Goal: Information Seeking & Learning: Learn about a topic

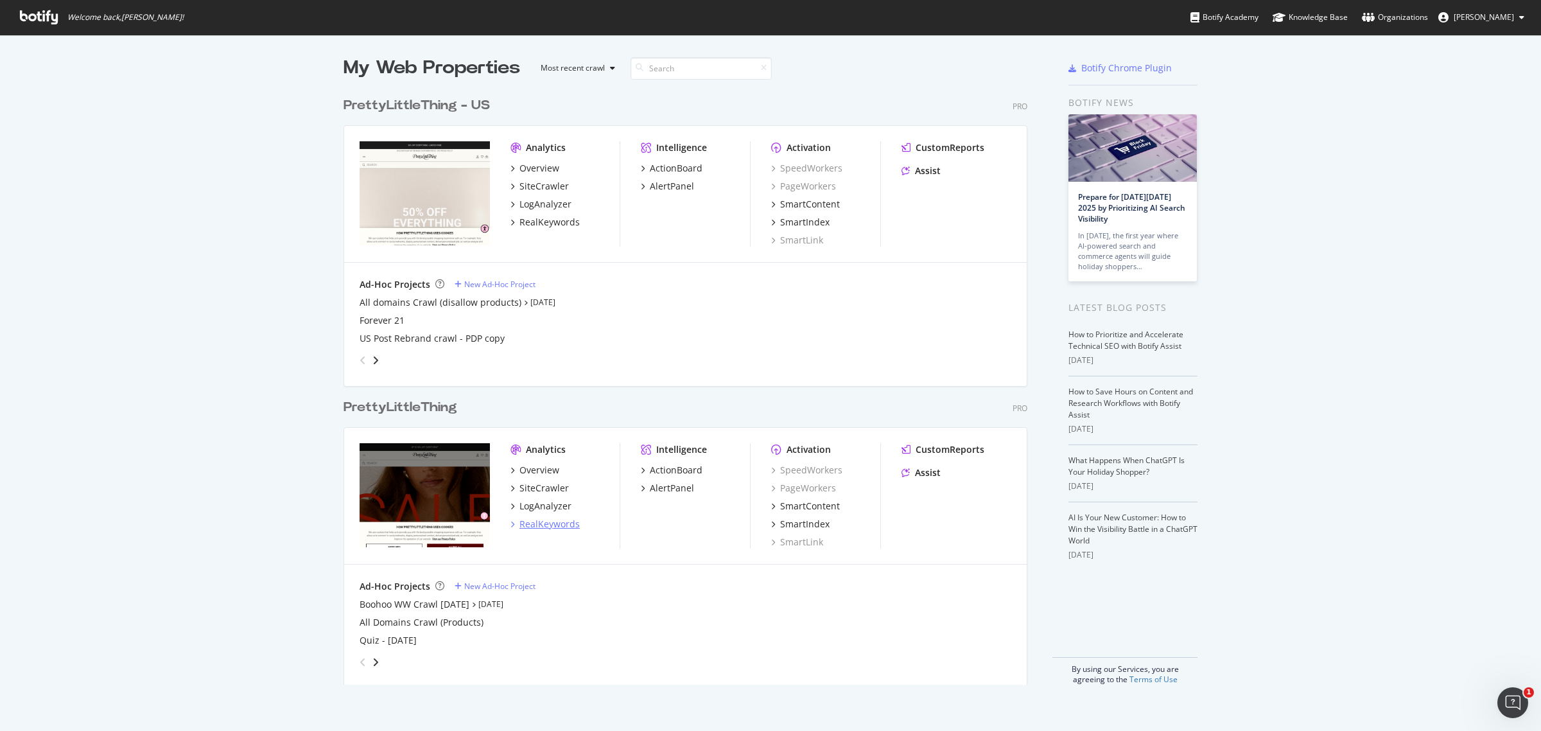
click at [550, 520] on div "RealKeywords" at bounding box center [550, 524] width 60 height 13
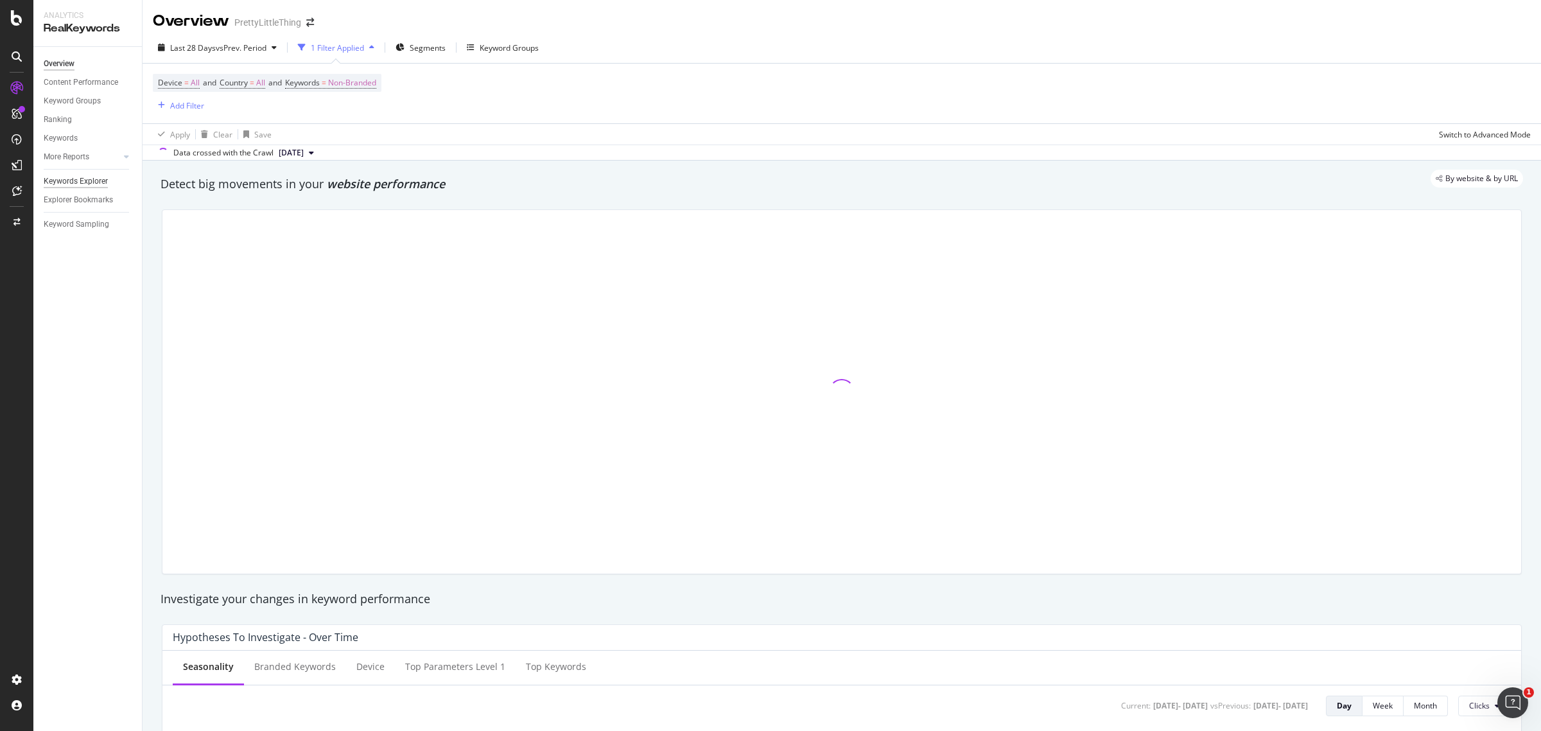
click at [101, 182] on div "Keywords Explorer" at bounding box center [76, 181] width 64 height 13
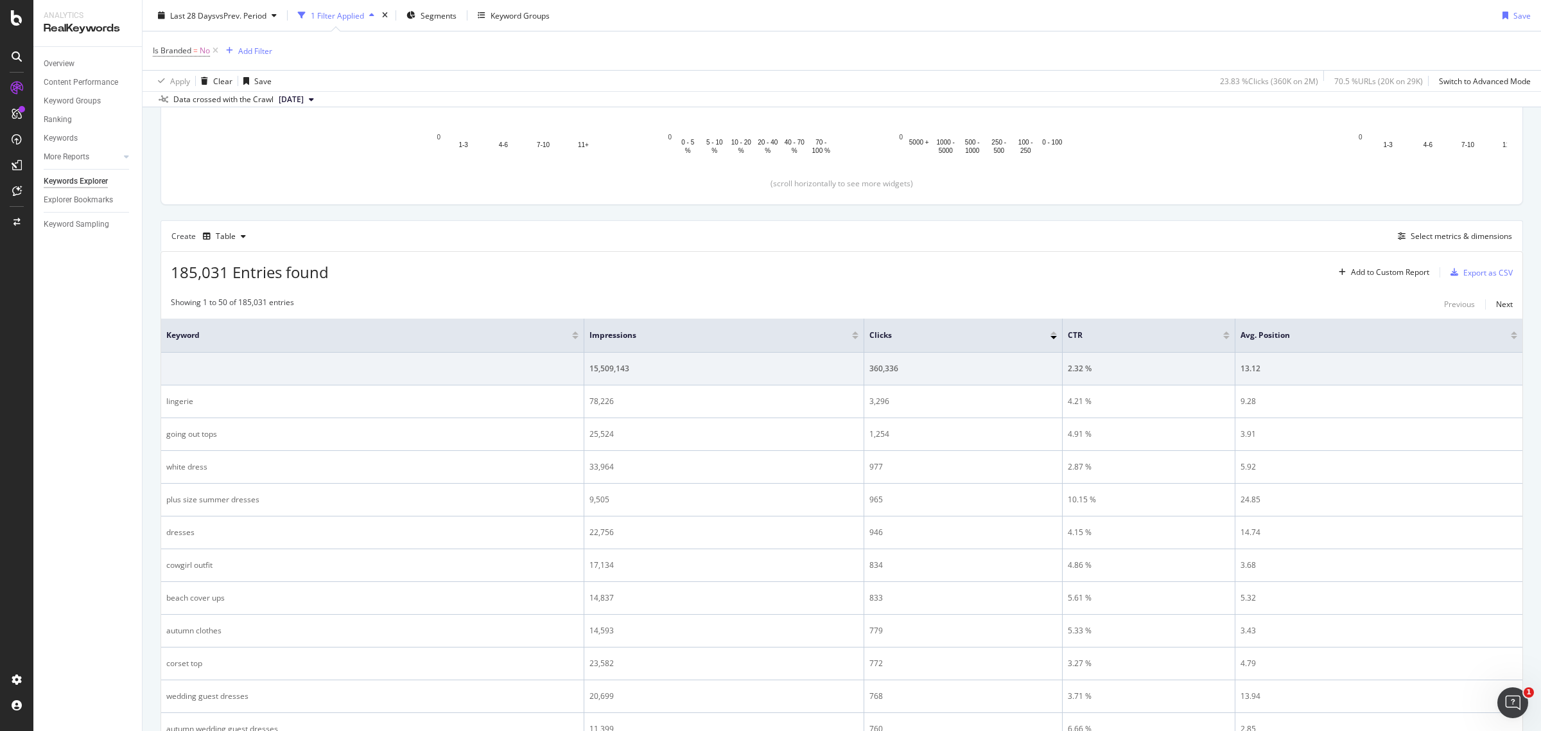
scroll to position [241, 0]
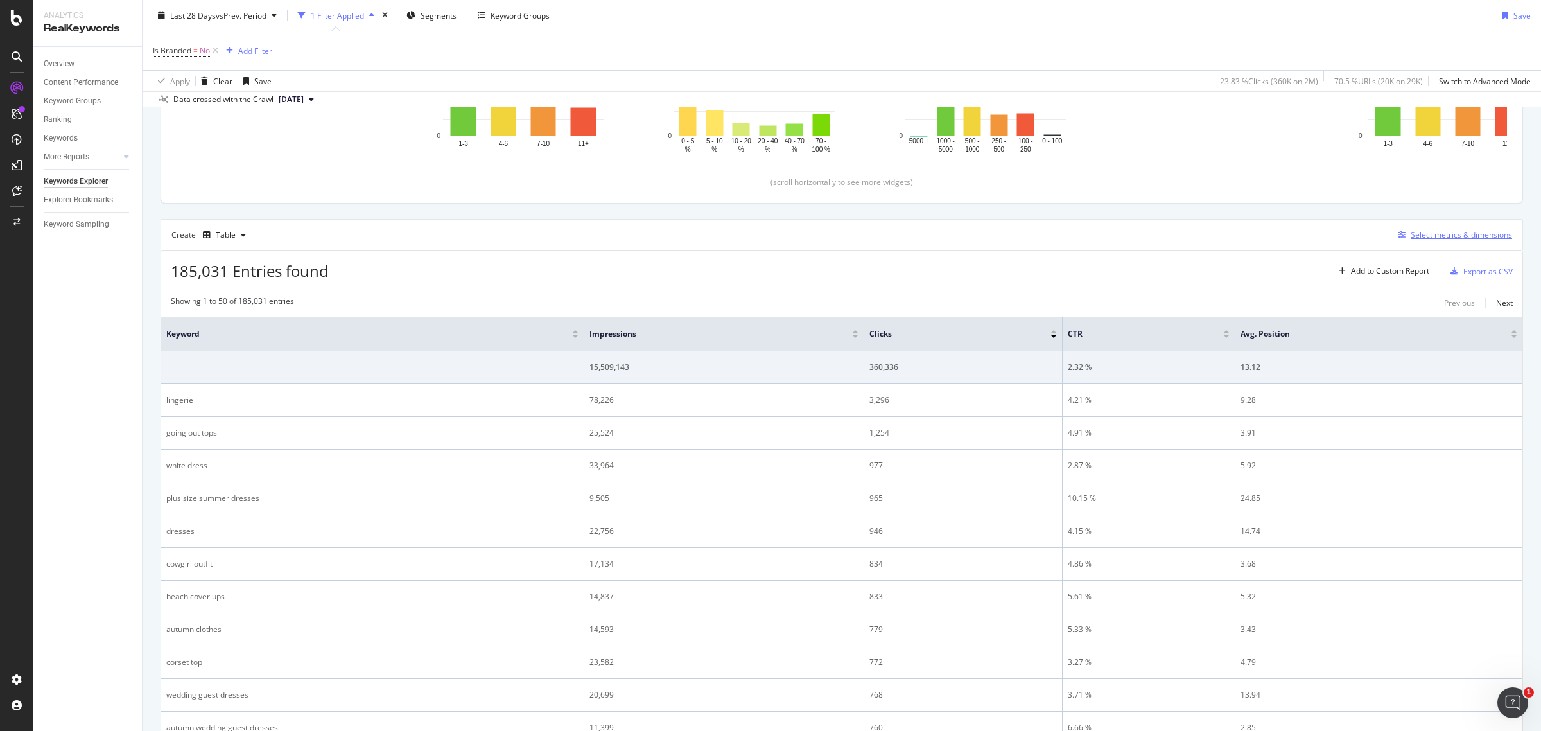
click at [1426, 236] on div "Select metrics & dimensions" at bounding box center [1461, 234] width 101 height 11
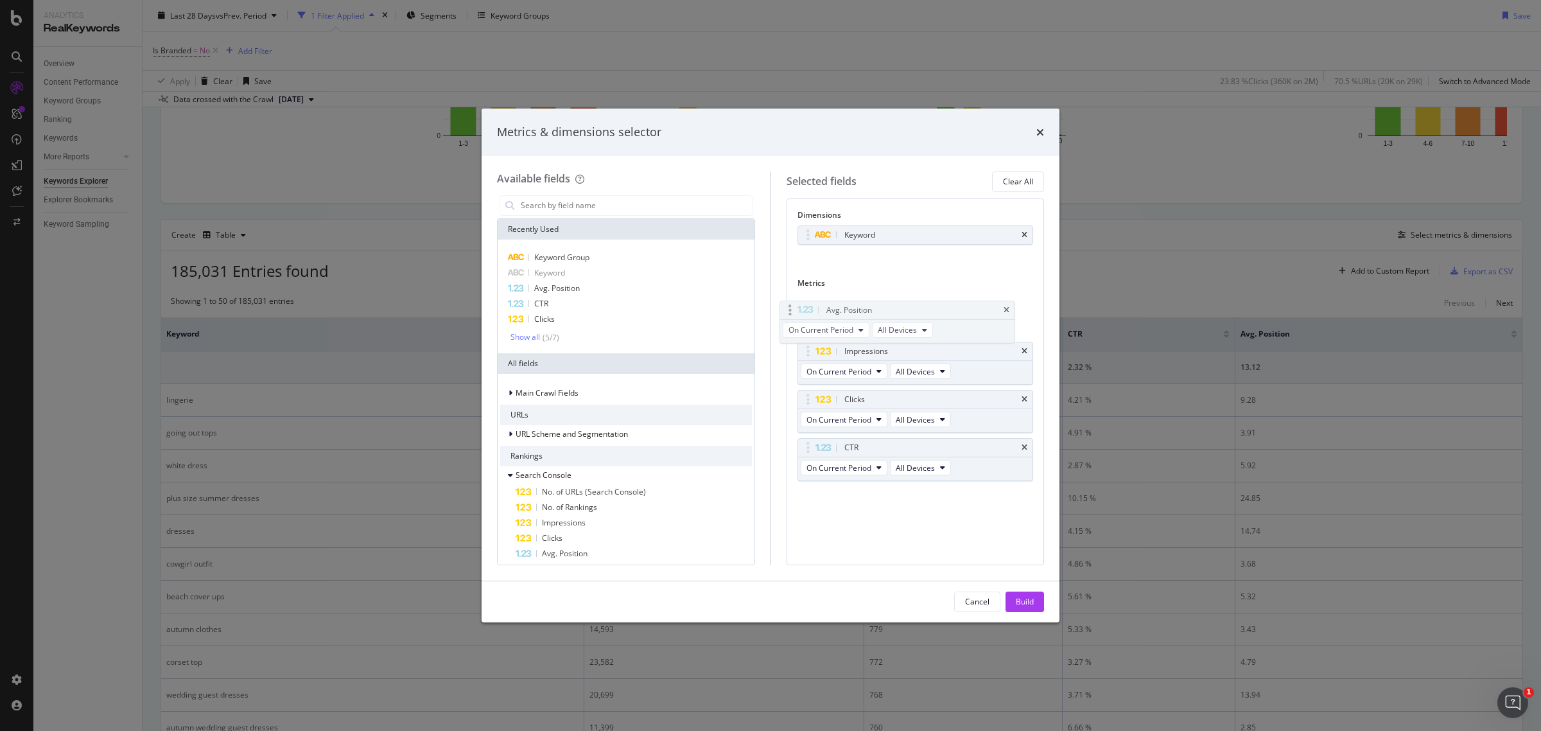
drag, startPoint x: 899, startPoint y: 448, endPoint x: 881, endPoint y: 309, distance: 140.5
click at [881, 309] on body "Analytics RealKeywords Overview Content Performance Keyword Groups Ranking Keyw…" at bounding box center [770, 365] width 1541 height 731
click at [1026, 451] on icon "times" at bounding box center [1025, 448] width 6 height 8
click at [590, 287] on div "Avg. Position" at bounding box center [626, 288] width 252 height 15
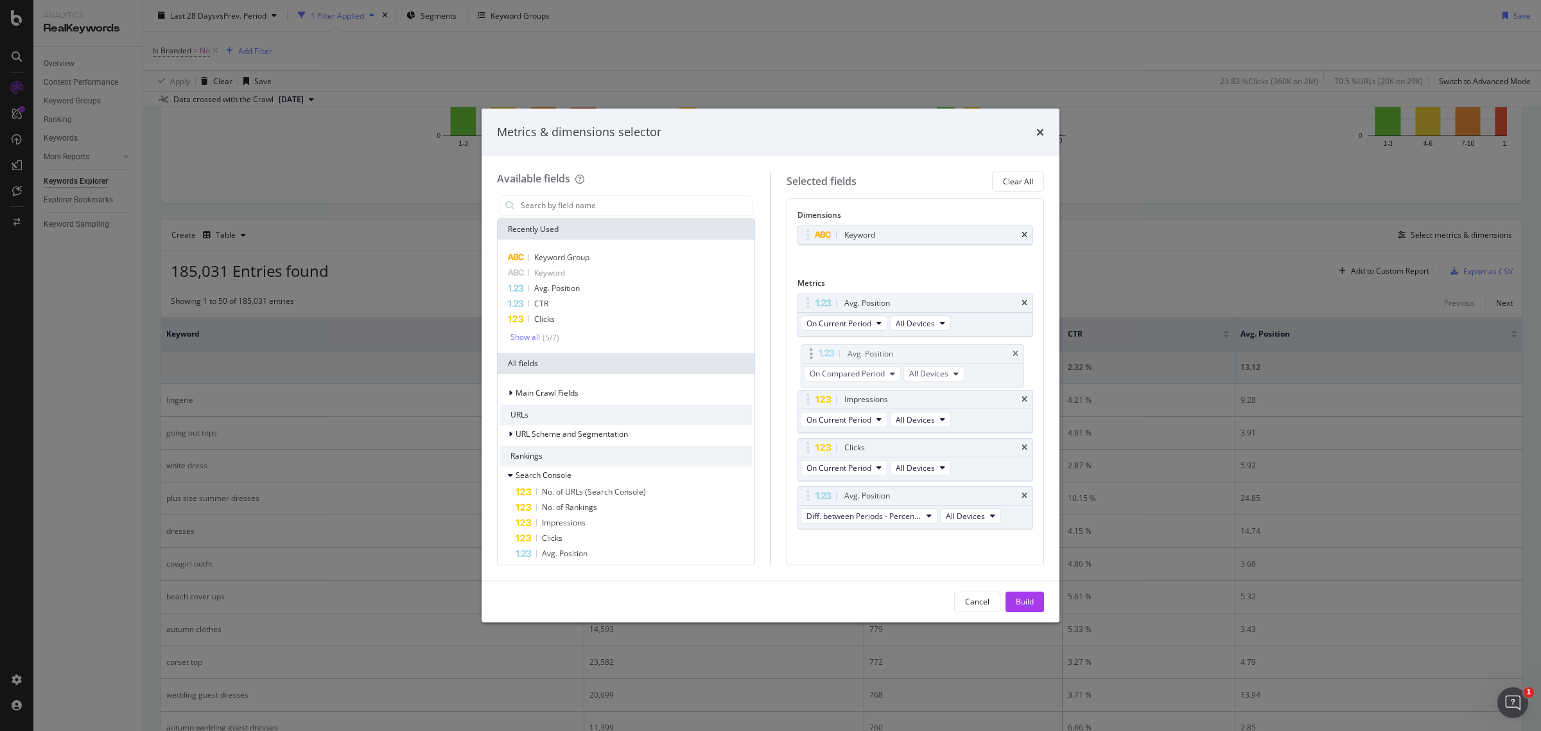
drag, startPoint x: 894, startPoint y: 444, endPoint x: 897, endPoint y: 349, distance: 95.7
click at [897, 349] on body "Analytics RealKeywords Overview Content Performance Keyword Groups Ranking Keyw…" at bounding box center [770, 365] width 1541 height 731
drag, startPoint x: 880, startPoint y: 496, endPoint x: 884, endPoint y: 387, distance: 109.2
click at [884, 387] on body "Analytics RealKeywords Overview Content Performance Keyword Groups Ranking Keyw…" at bounding box center [770, 365] width 1541 height 731
click at [572, 317] on div "Clicks" at bounding box center [626, 318] width 252 height 15
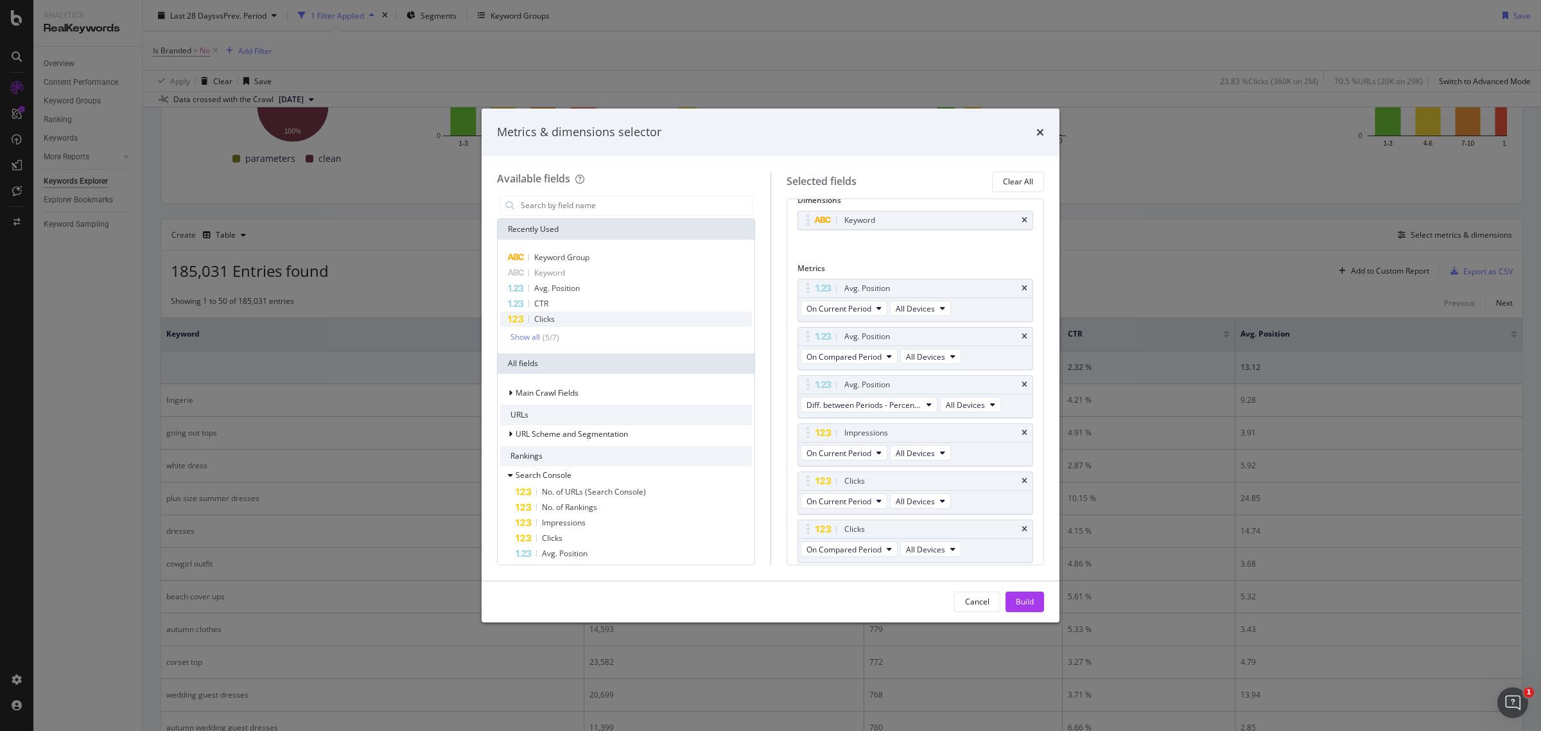
click at [572, 317] on div "Clicks" at bounding box center [626, 318] width 252 height 15
click at [538, 341] on div "Show all" at bounding box center [526, 337] width 30 height 9
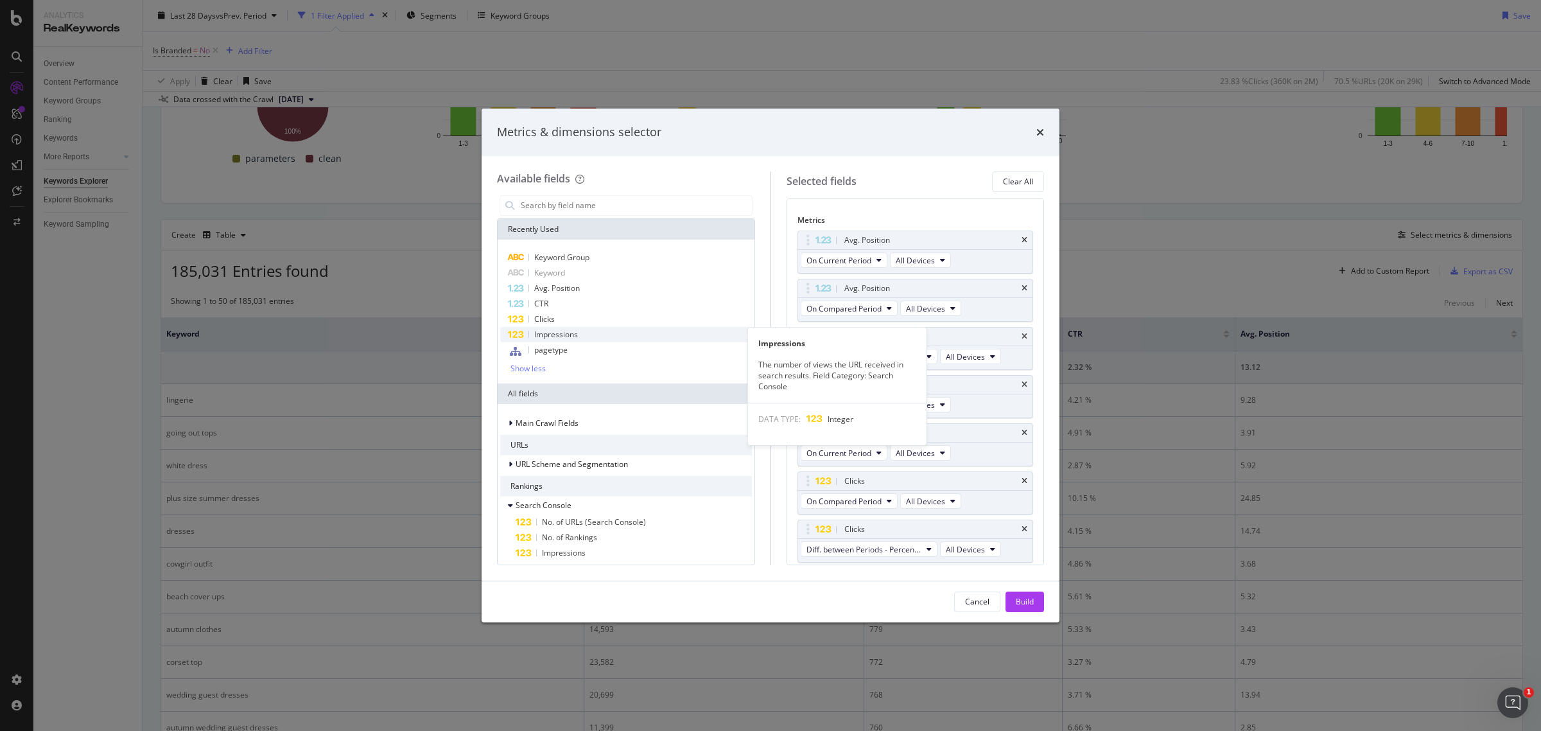
click at [586, 336] on div "Impressions" at bounding box center [626, 334] width 252 height 15
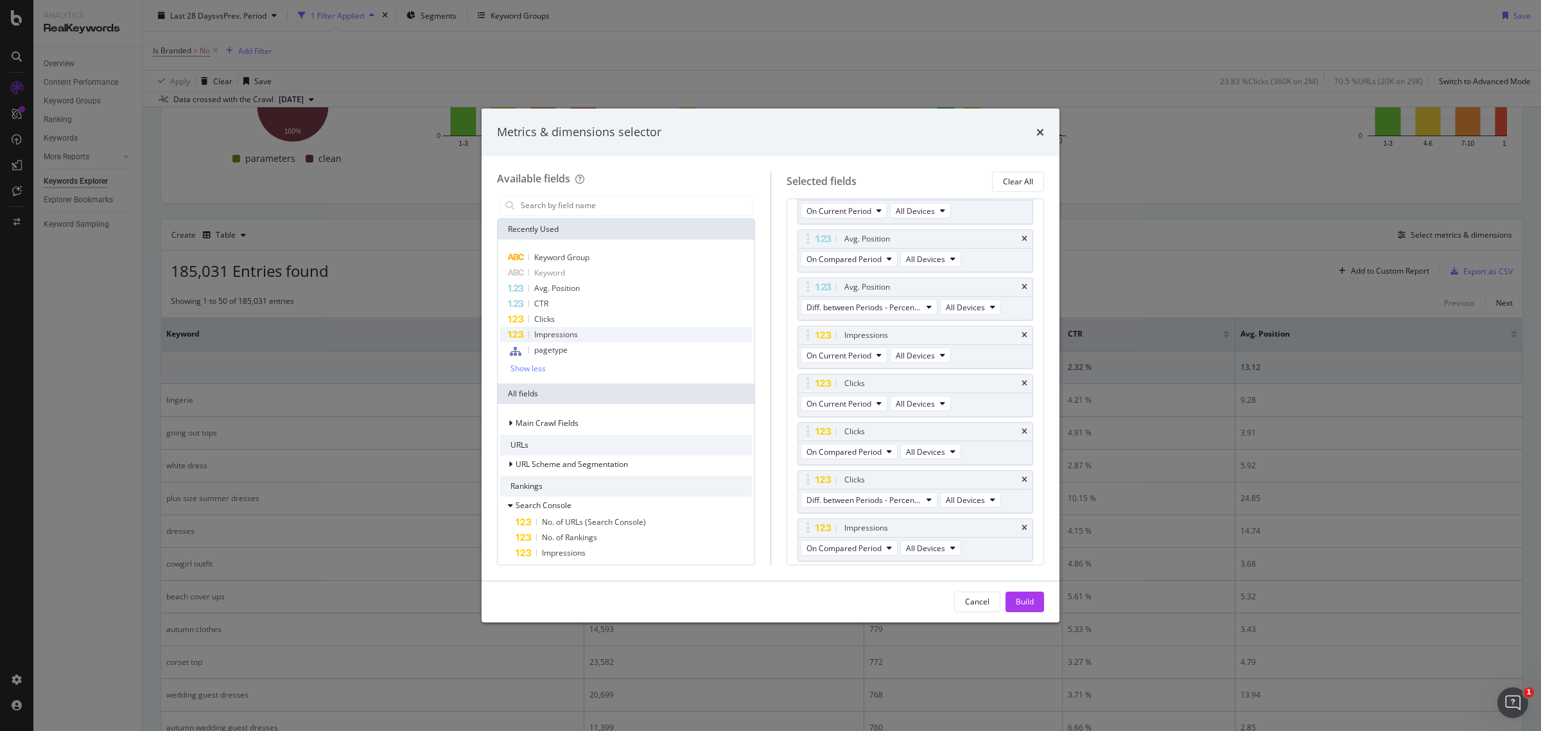
click at [586, 336] on div "Impressions" at bounding box center [626, 334] width 252 height 15
drag, startPoint x: 870, startPoint y: 479, endPoint x: 875, endPoint y: 334, distance: 145.2
click at [875, 334] on body "Analytics RealKeywords Overview Content Performance Keyword Groups Ranking Keyw…" at bounding box center [770, 365] width 1541 height 731
drag, startPoint x: 888, startPoint y: 522, endPoint x: 881, endPoint y: 384, distance: 138.2
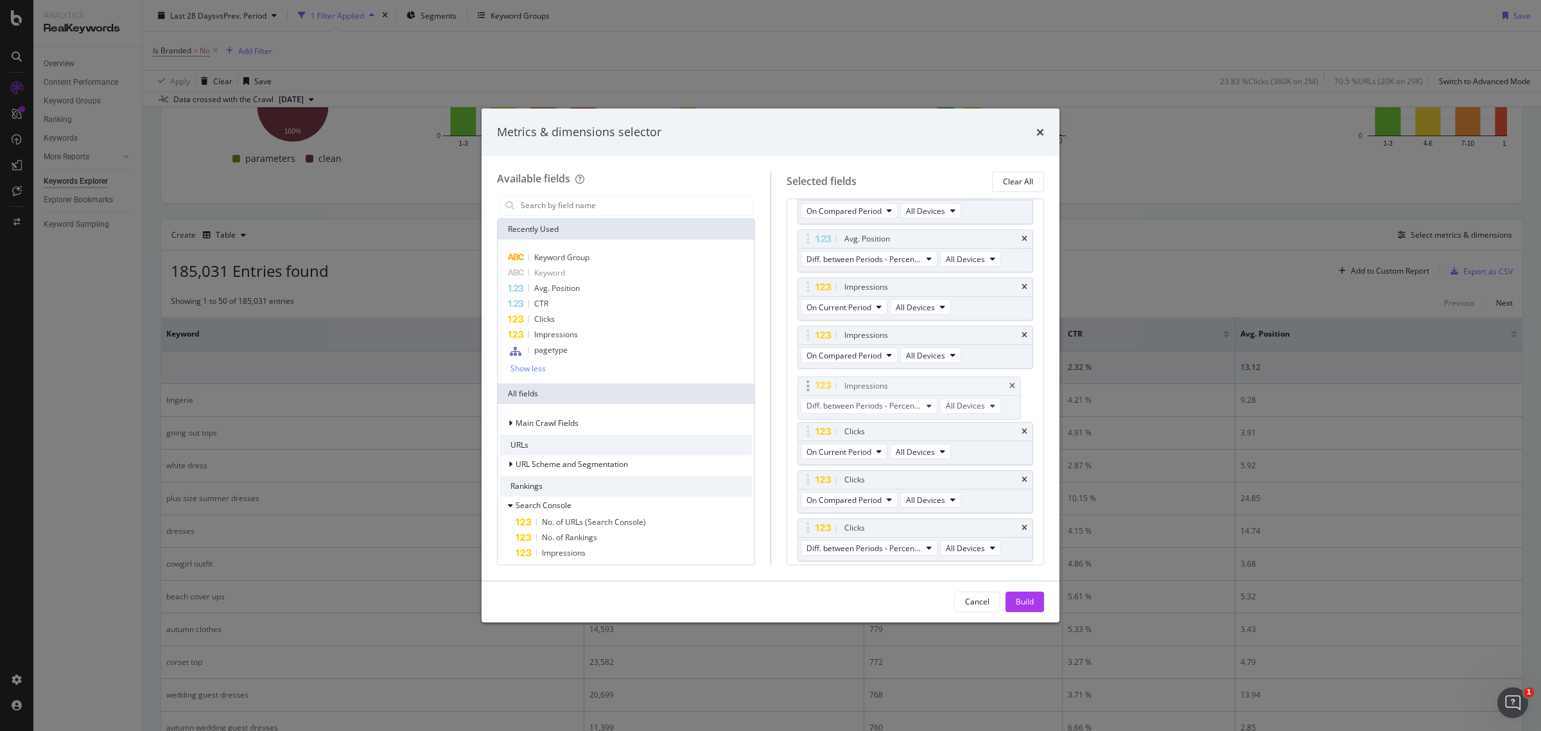
click at [881, 384] on body "Analytics RealKeywords Overview Content Performance Keyword Groups Ranking Keyw…" at bounding box center [770, 365] width 1541 height 731
click at [1019, 592] on div "Build" at bounding box center [1025, 601] width 18 height 19
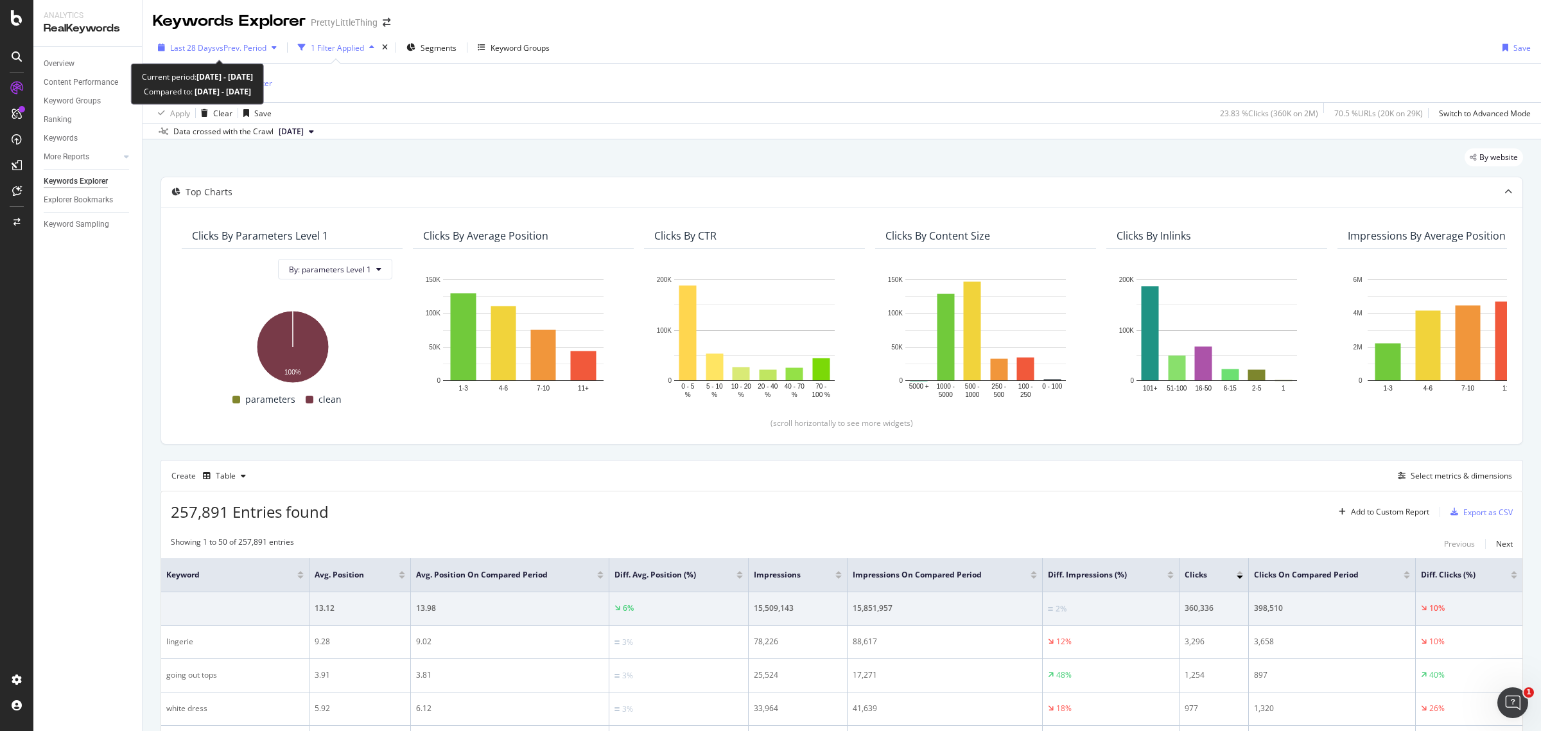
click at [245, 51] on span "vs Prev. Period" at bounding box center [241, 47] width 51 height 11
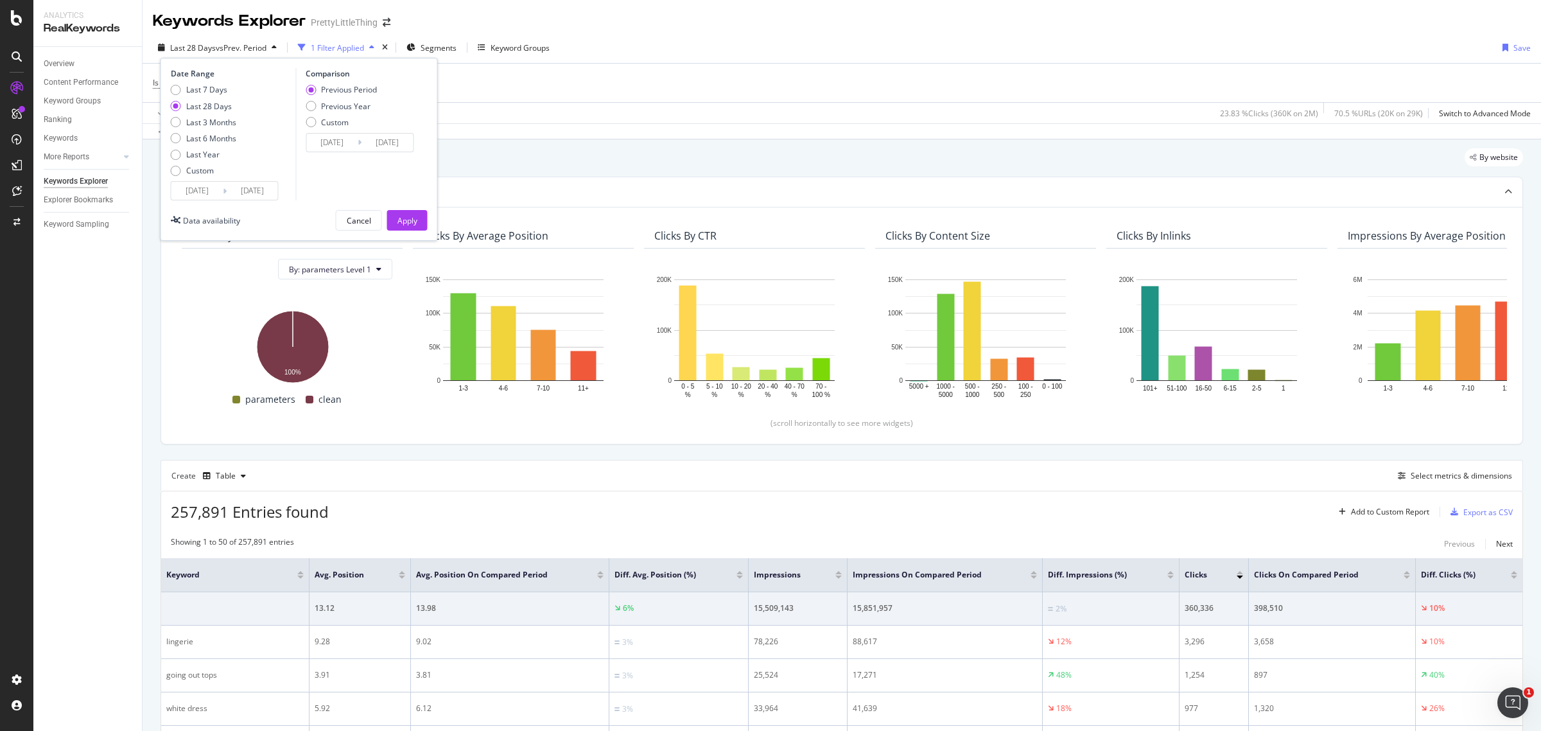
click at [245, 51] on span "vs Prev. Period" at bounding box center [241, 47] width 51 height 11
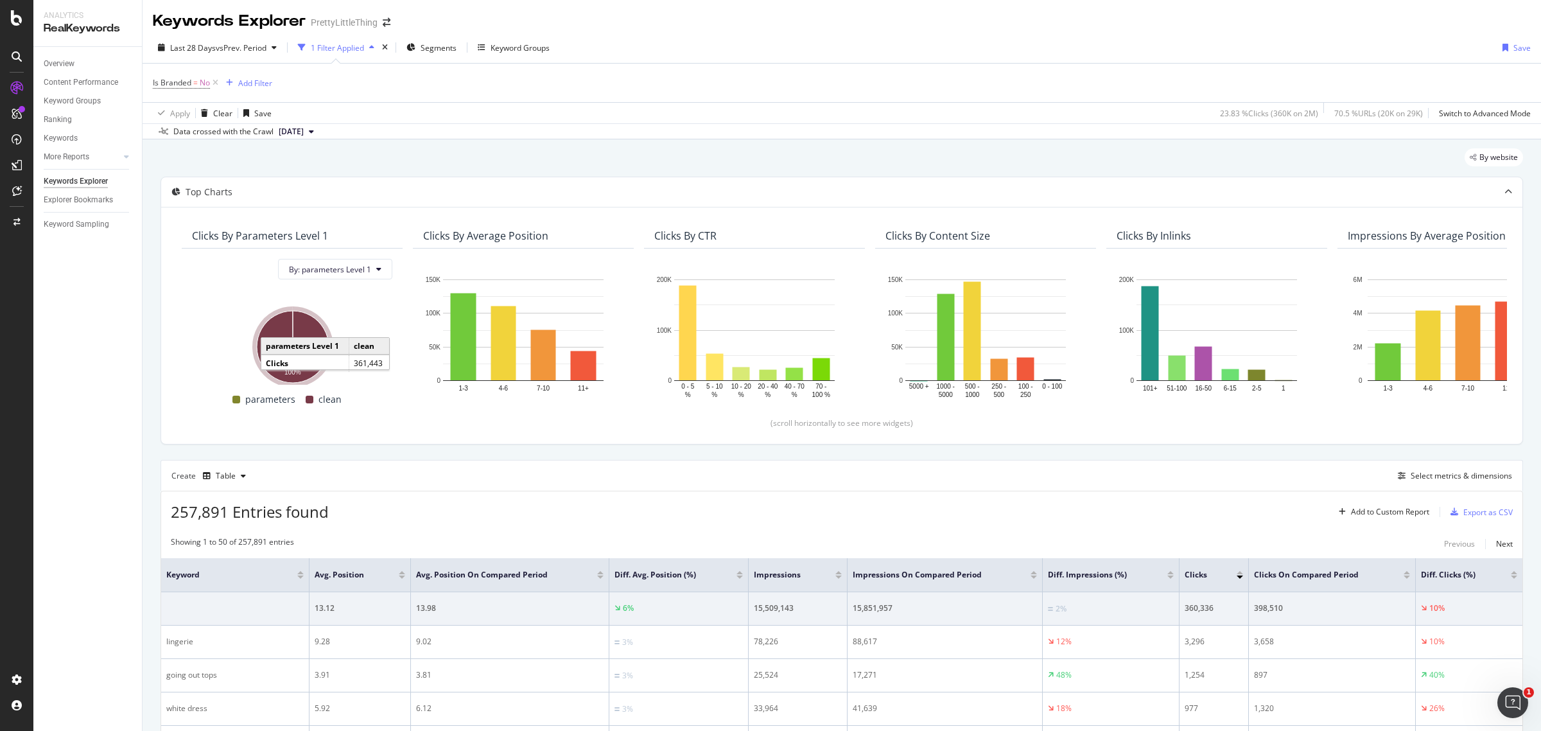
click at [316, 362] on icon "A chart." at bounding box center [293, 347] width 72 height 72
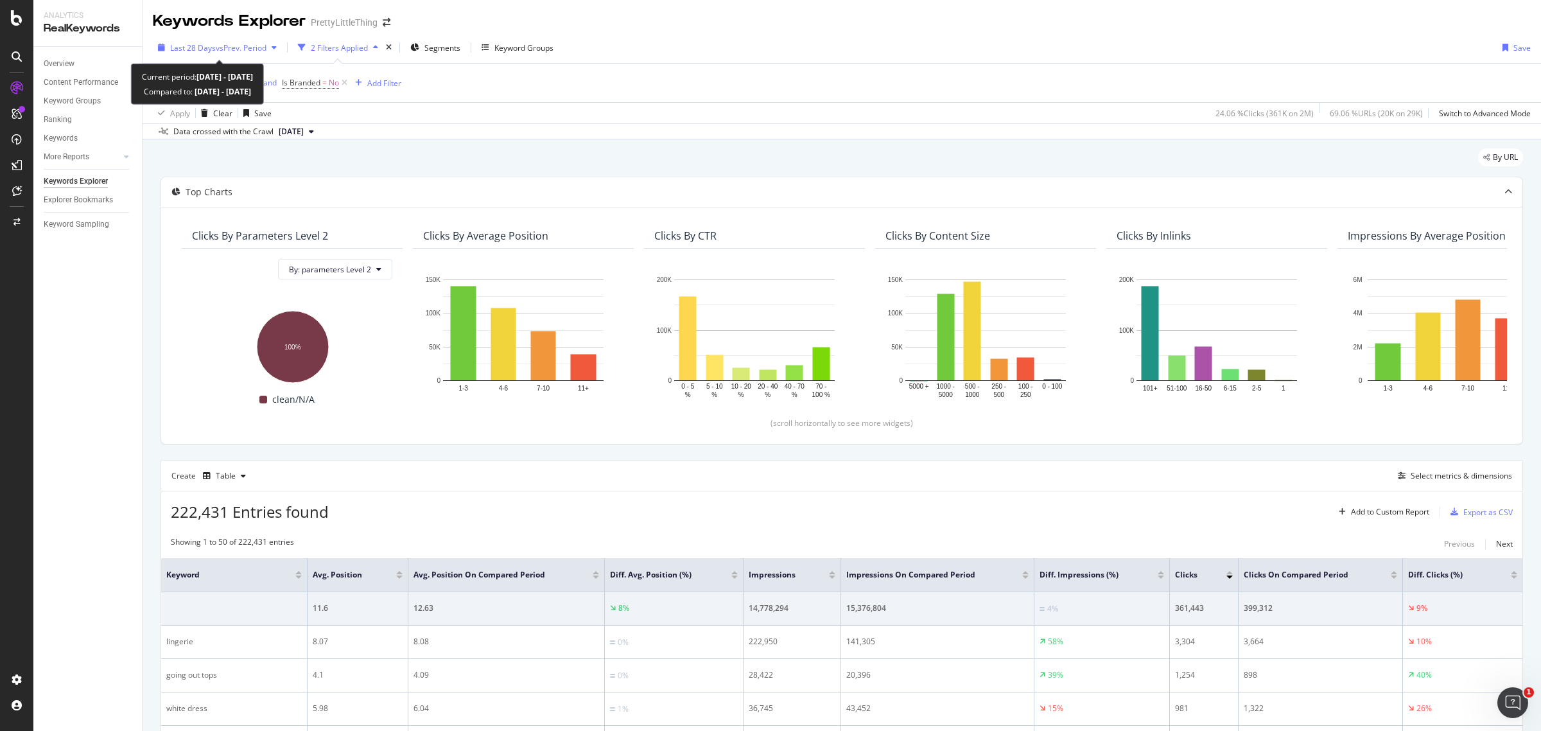
click at [240, 40] on div "Last 28 Days vs Prev. Period" at bounding box center [217, 47] width 129 height 19
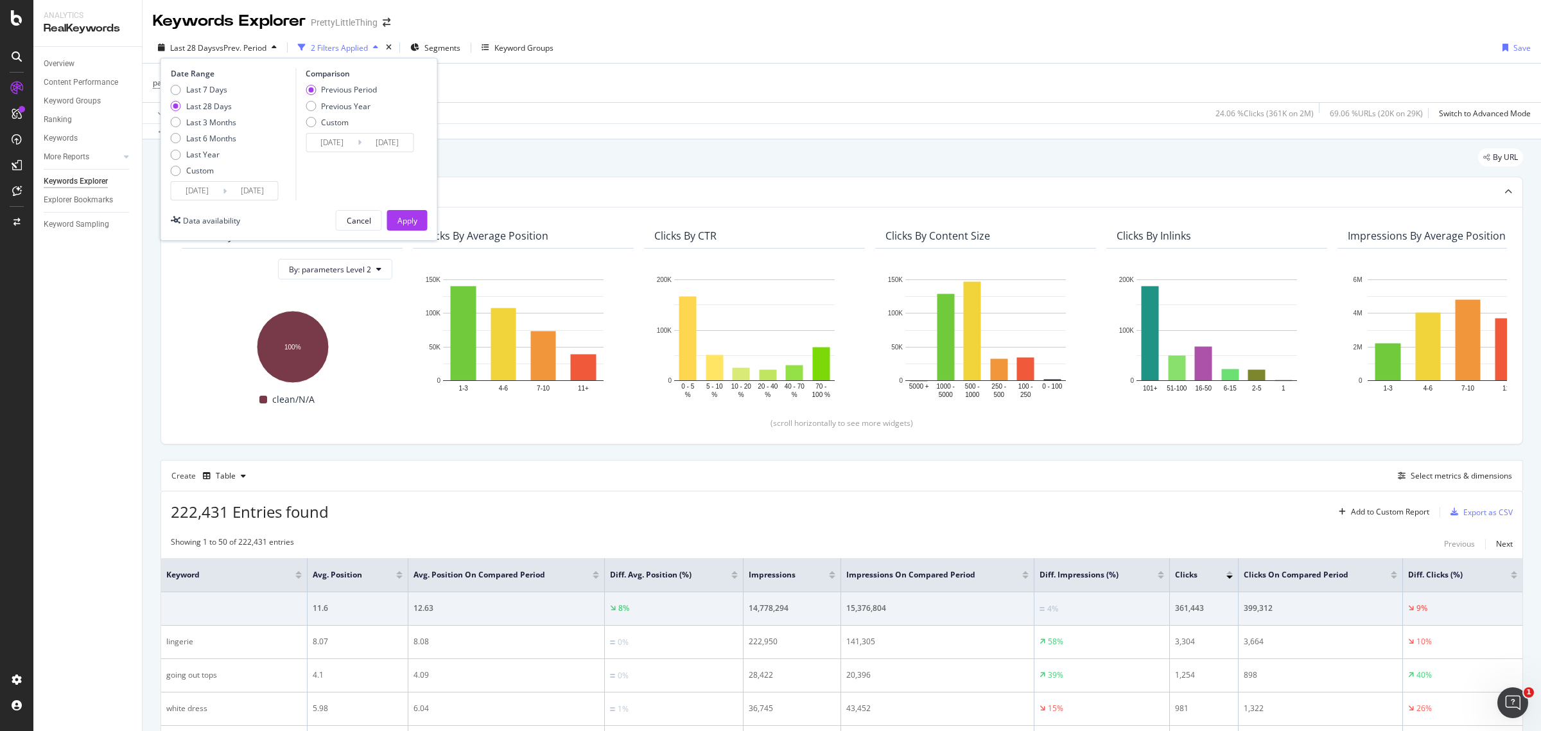
click at [223, 188] on icon at bounding box center [225, 191] width 4 height 12
click at [193, 188] on input "2025/08/24" at bounding box center [196, 191] width 51 height 18
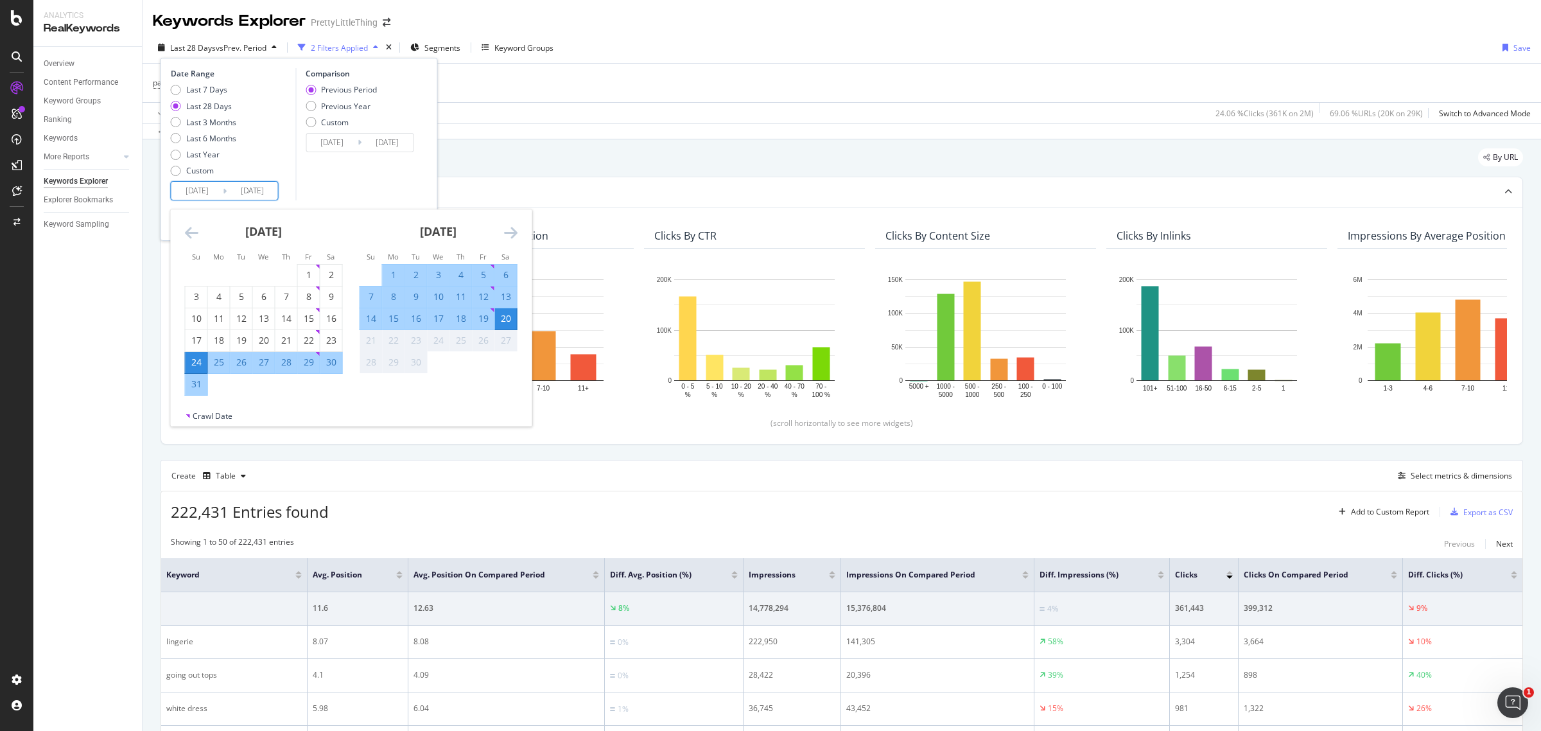
click at [485, 318] on div "19" at bounding box center [484, 318] width 22 height 13
type input "2025/09/19"
type input "2025/09/17"
type input "2025/09/18"
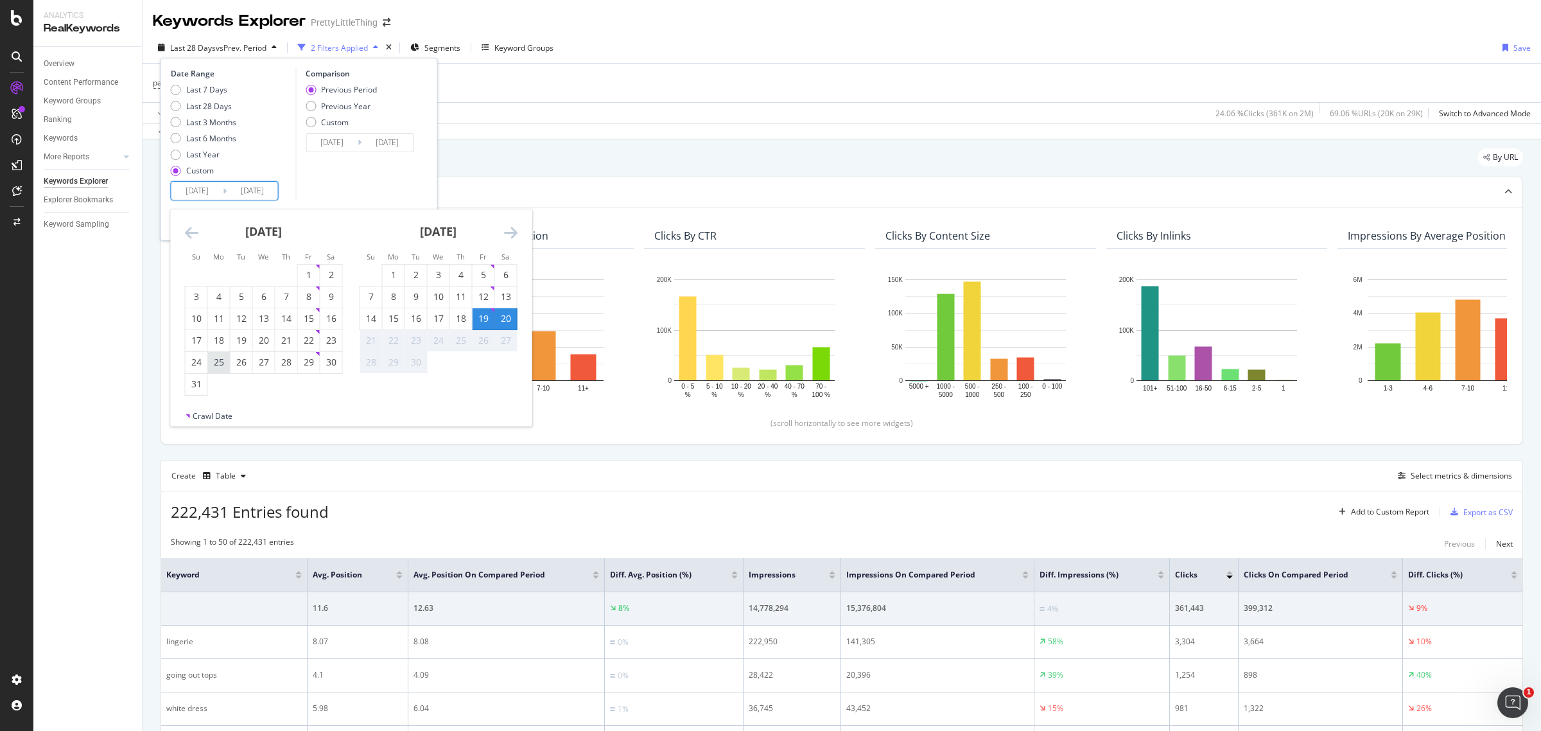
click at [223, 356] on div "25" at bounding box center [219, 362] width 22 height 13
type input "2025/08/25"
type input "2025/07/29"
type input "2025/08/24"
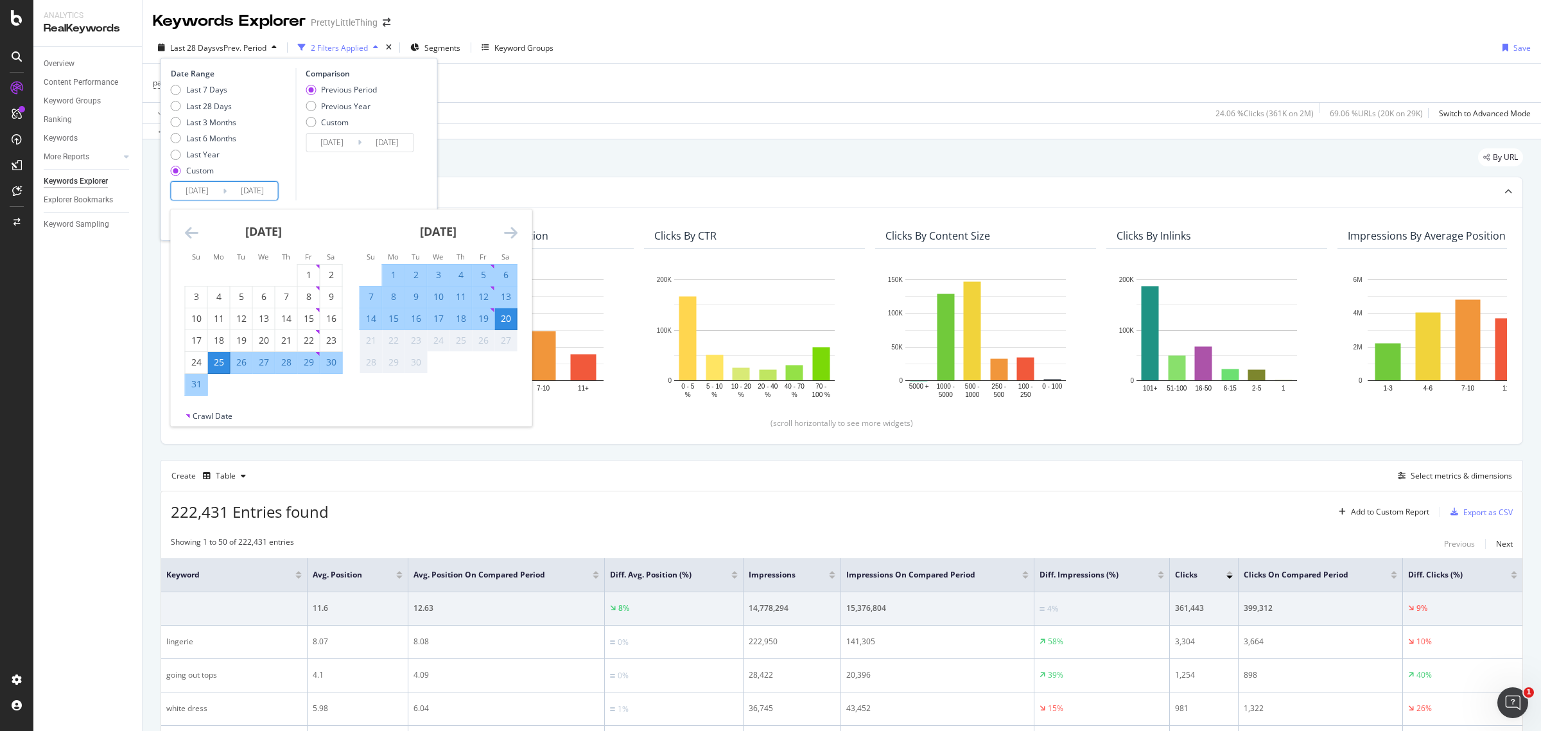
click at [342, 162] on div "Comparison Previous Period Previous Year Custom 2025/07/29 Navigate forward to …" at bounding box center [356, 134] width 122 height 132
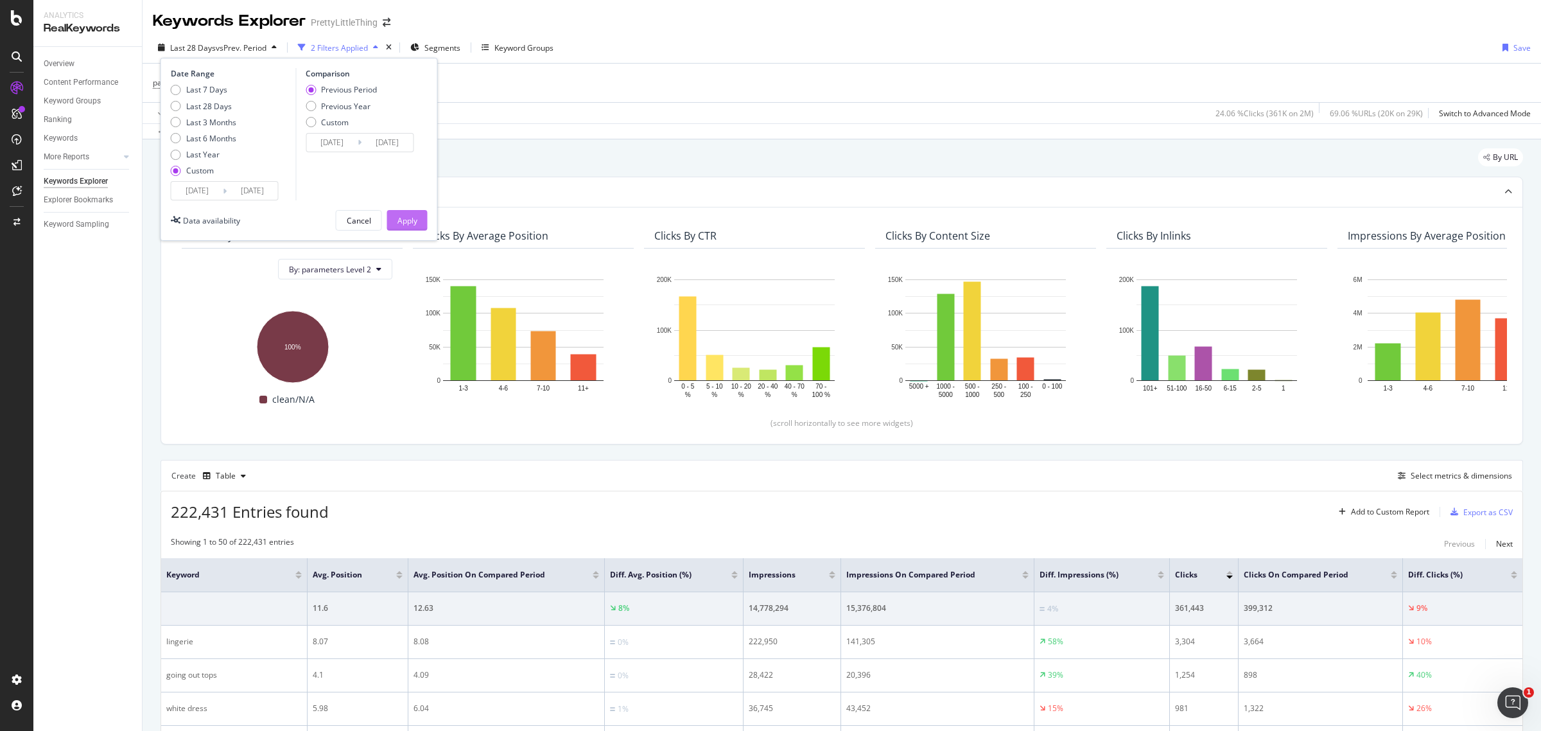
click at [415, 213] on div "Apply" at bounding box center [408, 220] width 20 height 19
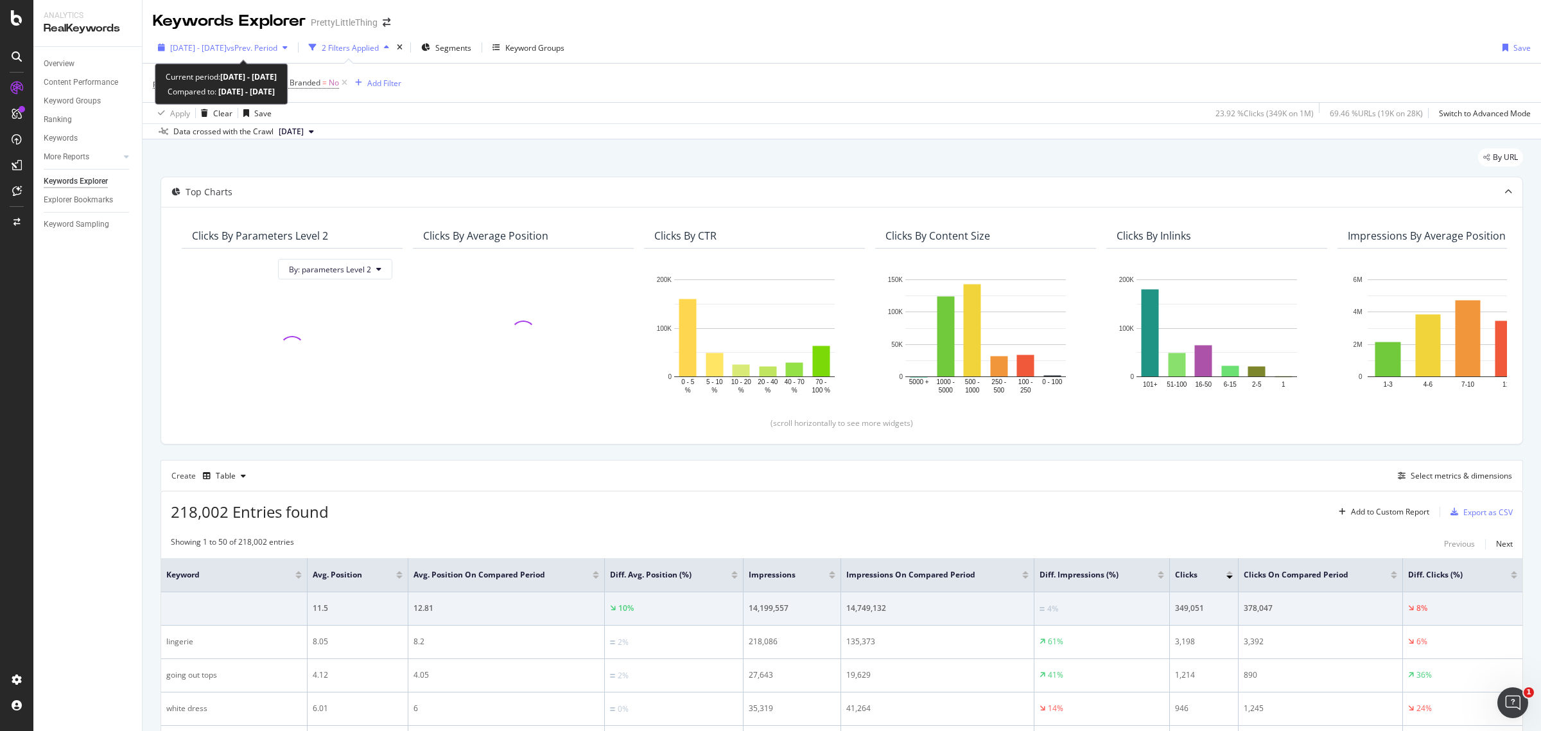
click at [227, 47] on span "2025 Aug. 25th - Sep. 20th" at bounding box center [198, 47] width 57 height 11
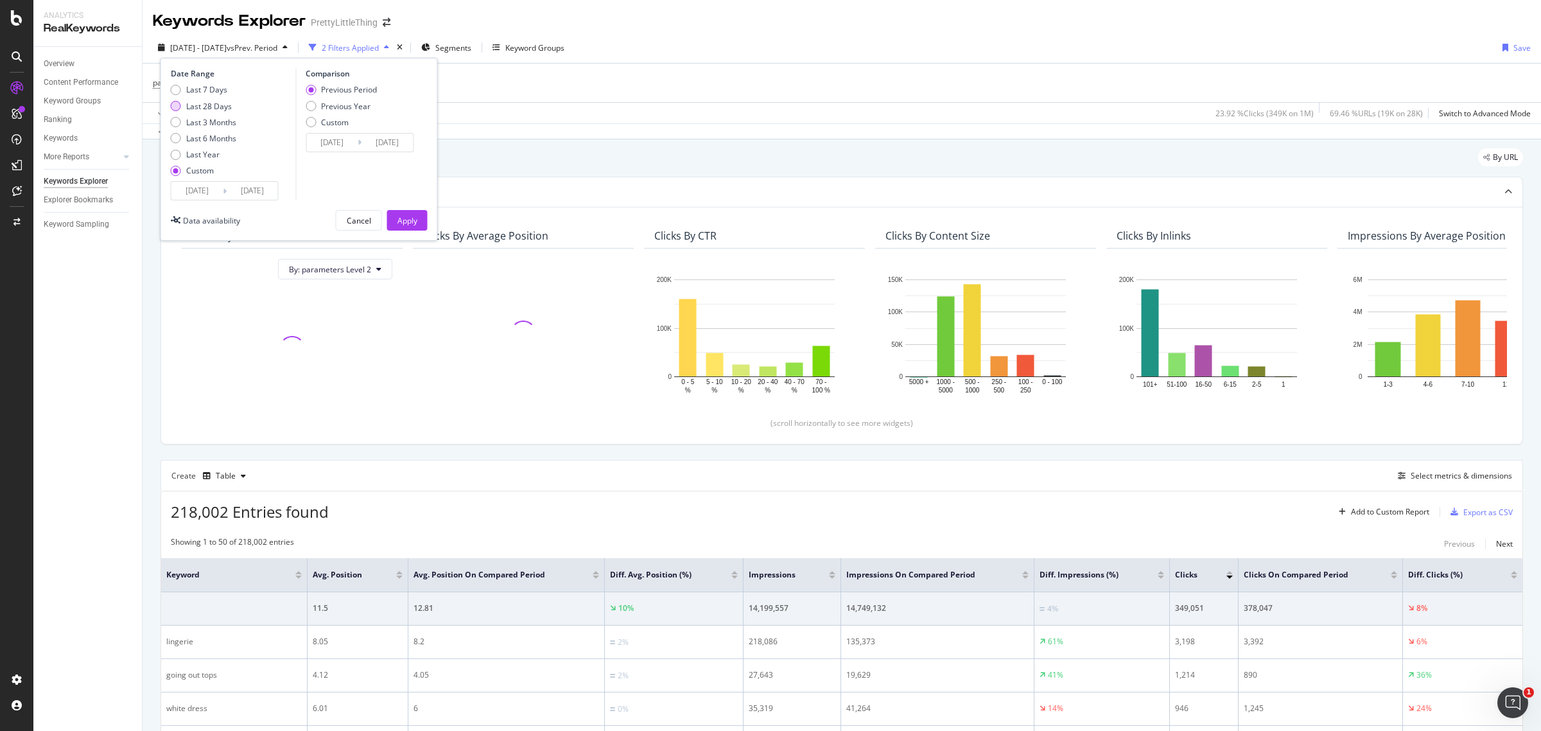
click at [203, 103] on div "Last 28 Days" at bounding box center [209, 106] width 46 height 11
type input "2025/08/24"
type input "2025/07/27"
type input "2025/08/23"
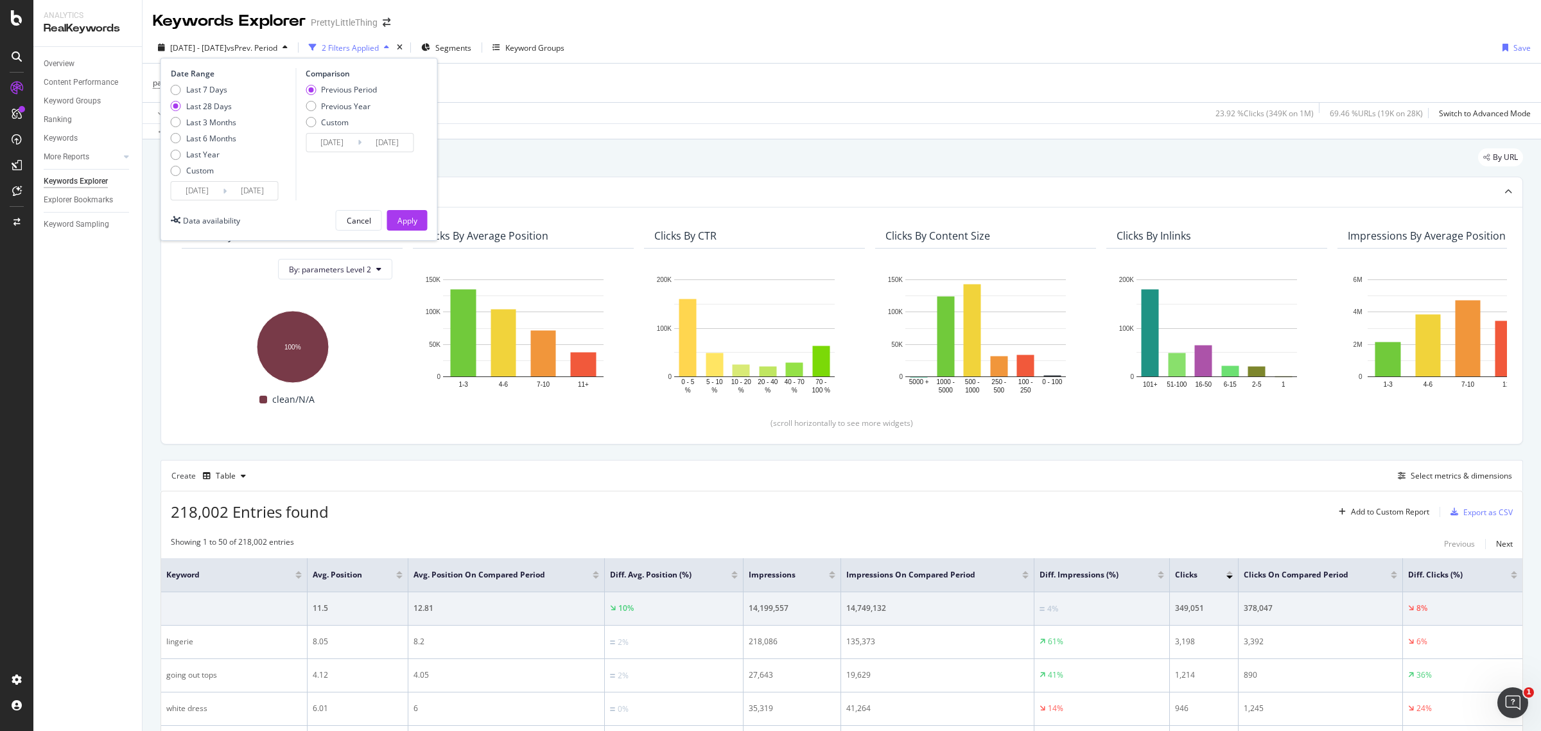
click at [241, 193] on input "2025/09/20" at bounding box center [252, 191] width 51 height 18
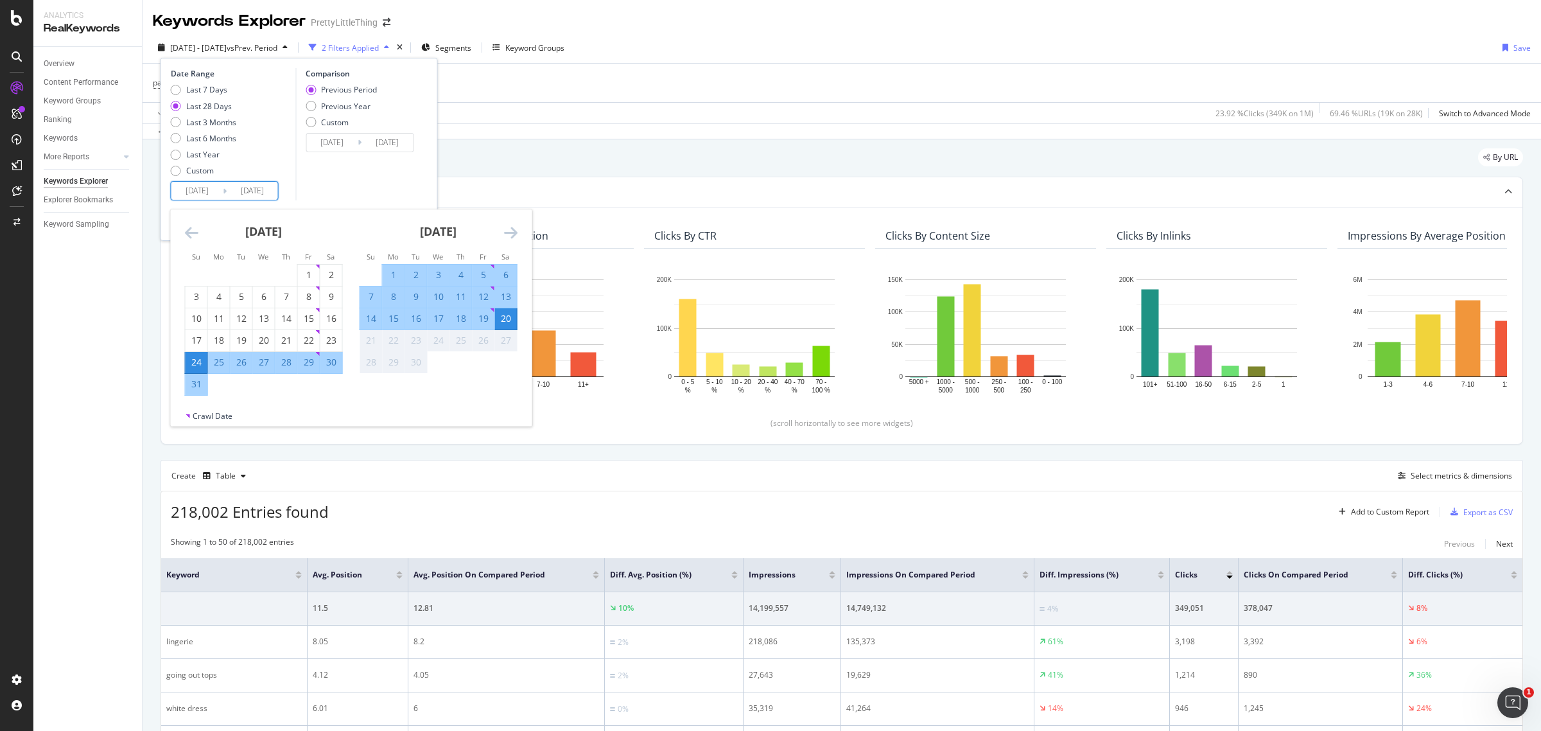
click at [417, 336] on div "23" at bounding box center [416, 340] width 22 height 13
click at [414, 320] on div "16" at bounding box center [416, 318] width 22 height 13
type input "2025/09/16"
type input "2025/07/31"
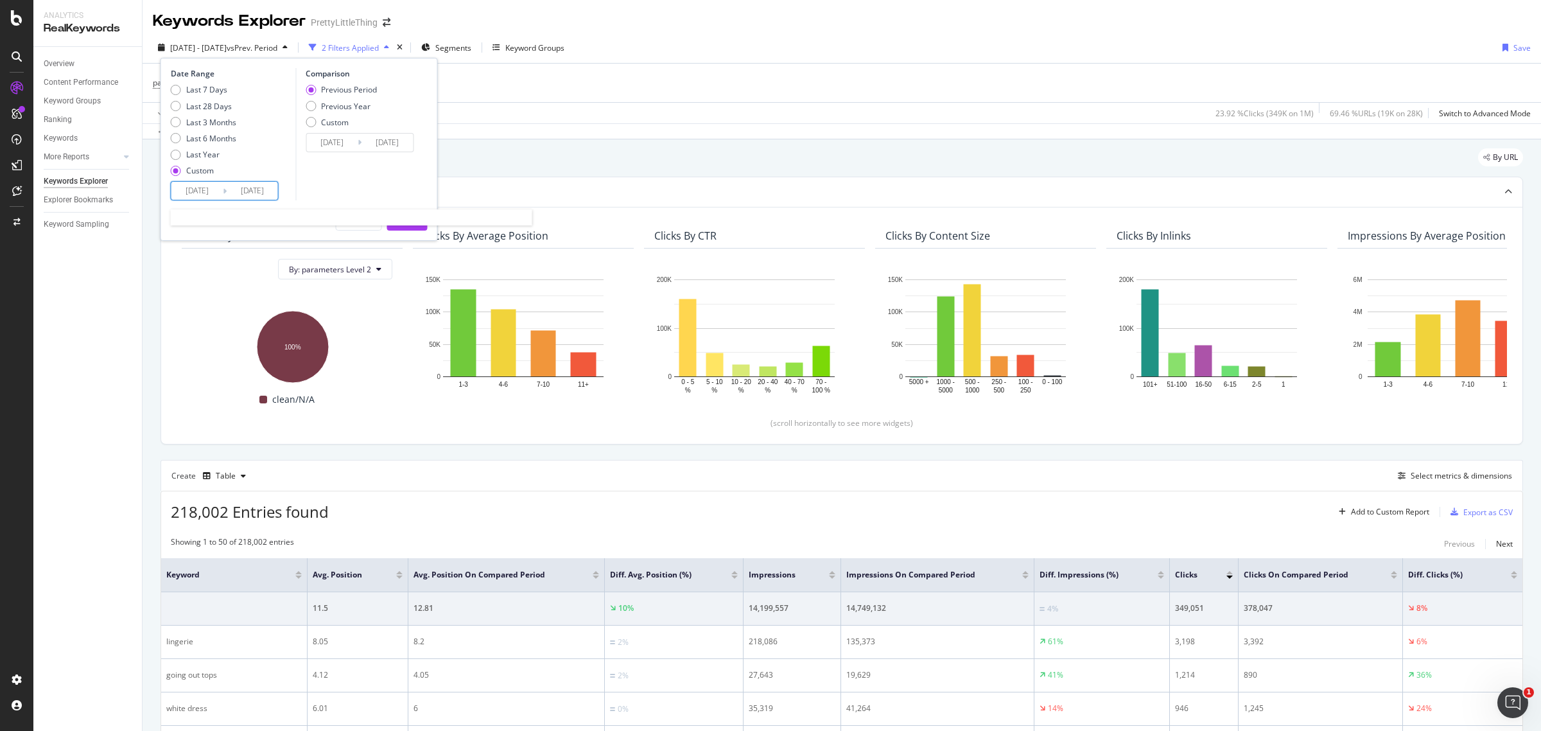
click at [235, 187] on input "2025/09/16" at bounding box center [252, 191] width 51 height 18
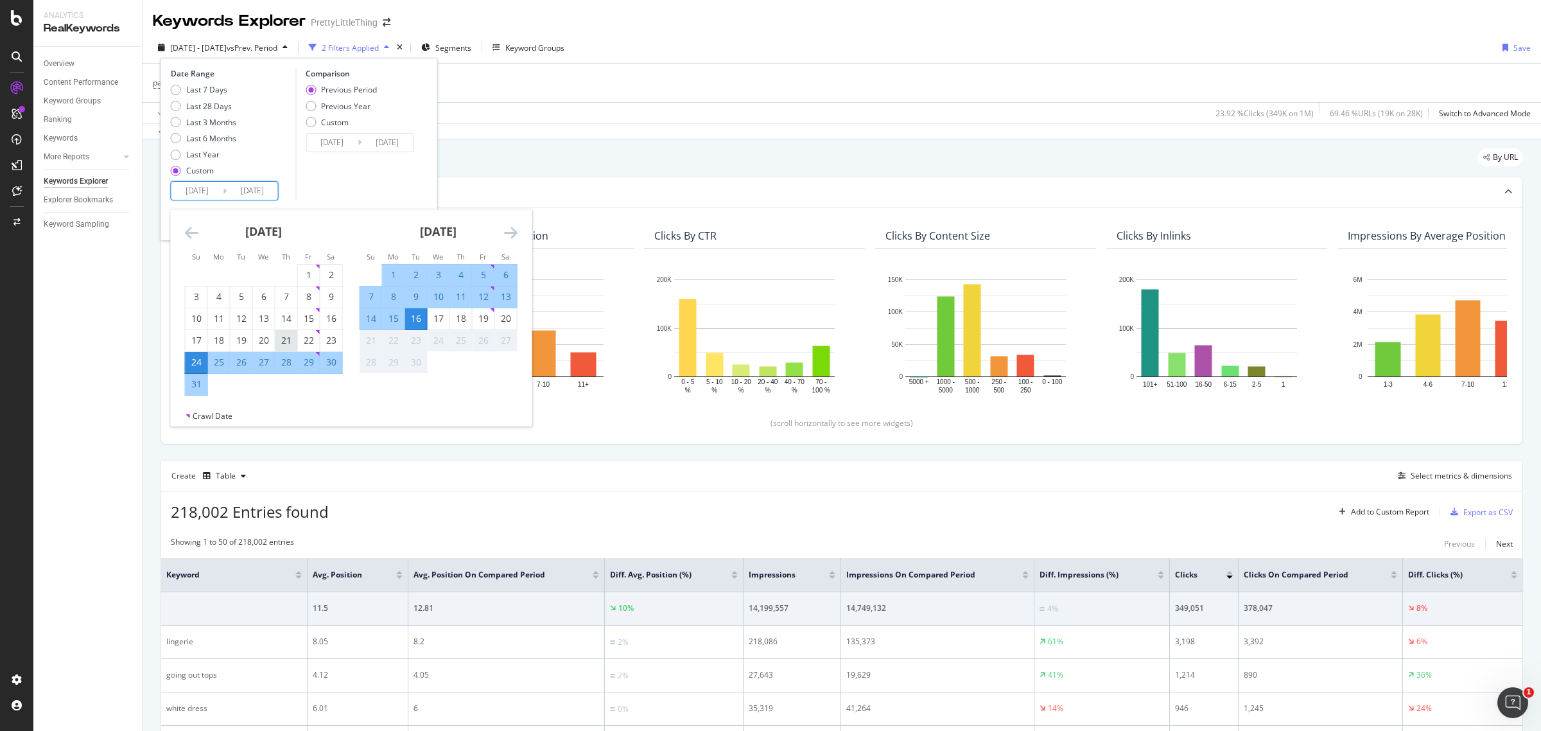
click at [284, 342] on div "21" at bounding box center [286, 340] width 22 height 13
type input "2025/08/21"
type input "2025/07/25"
type input "2025/08/20"
click at [339, 180] on div "Comparison Previous Period Previous Year Custom 2025/07/25 Navigate forward to …" at bounding box center [356, 134] width 122 height 132
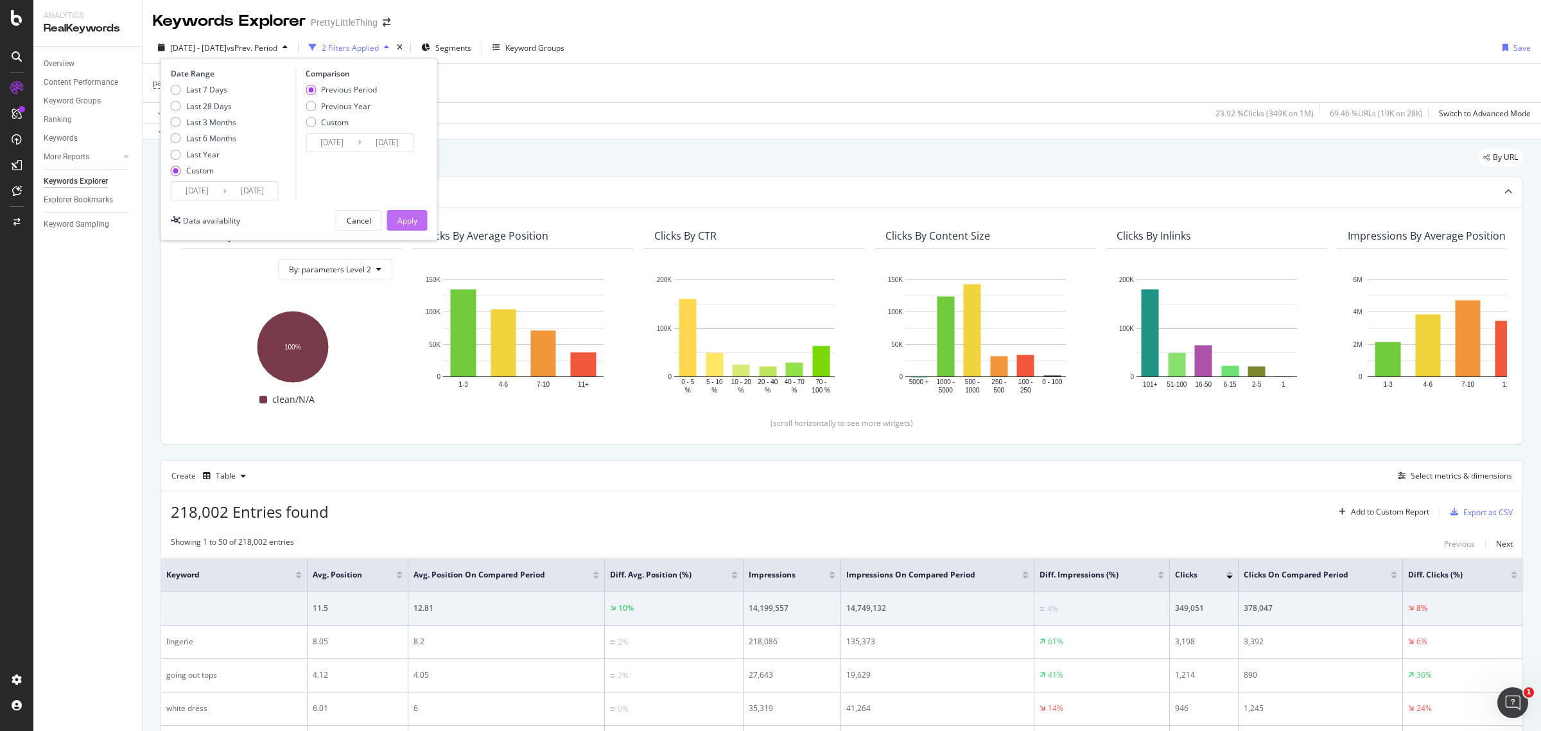
click at [408, 223] on div "Apply" at bounding box center [408, 220] width 20 height 11
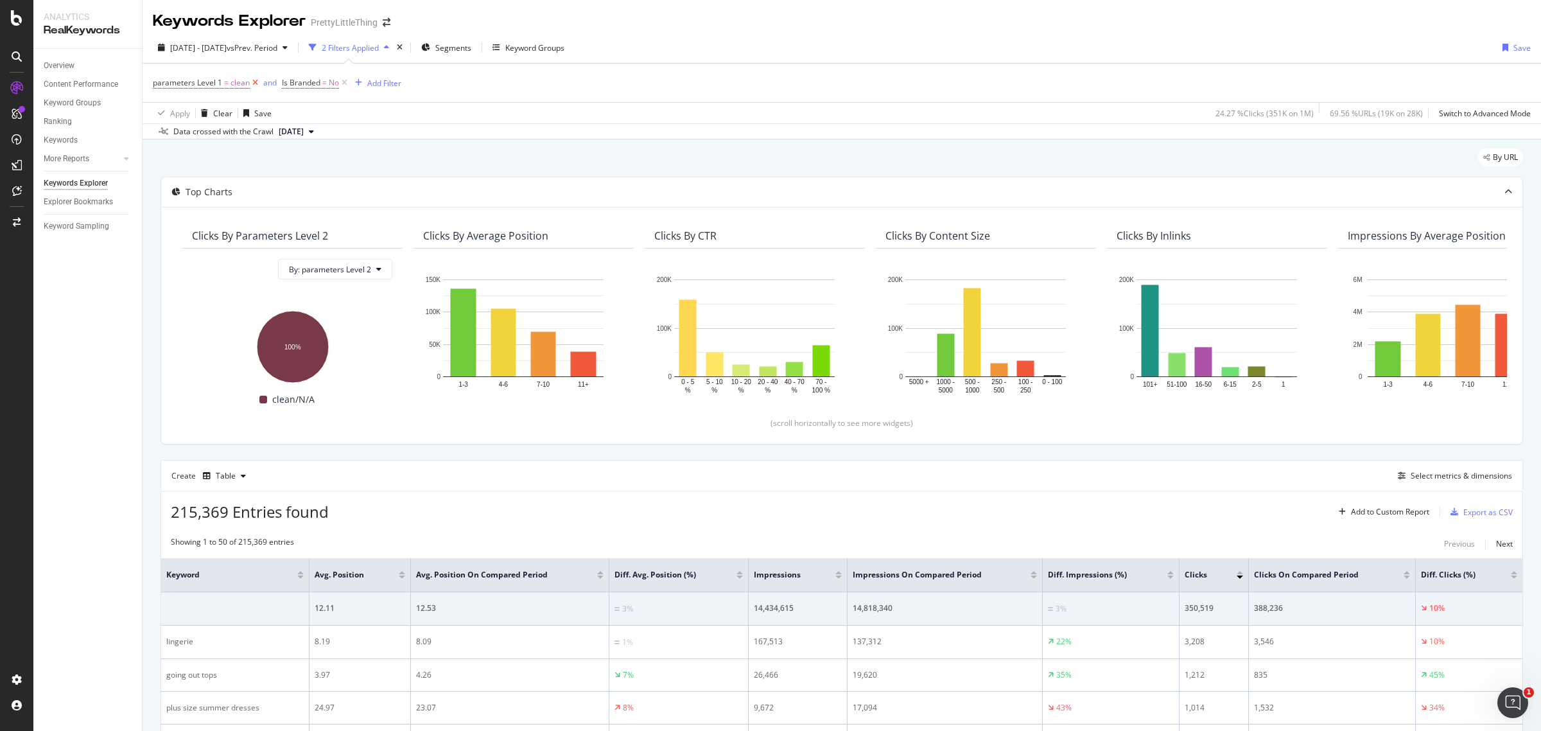
click at [252, 80] on icon at bounding box center [255, 82] width 11 height 13
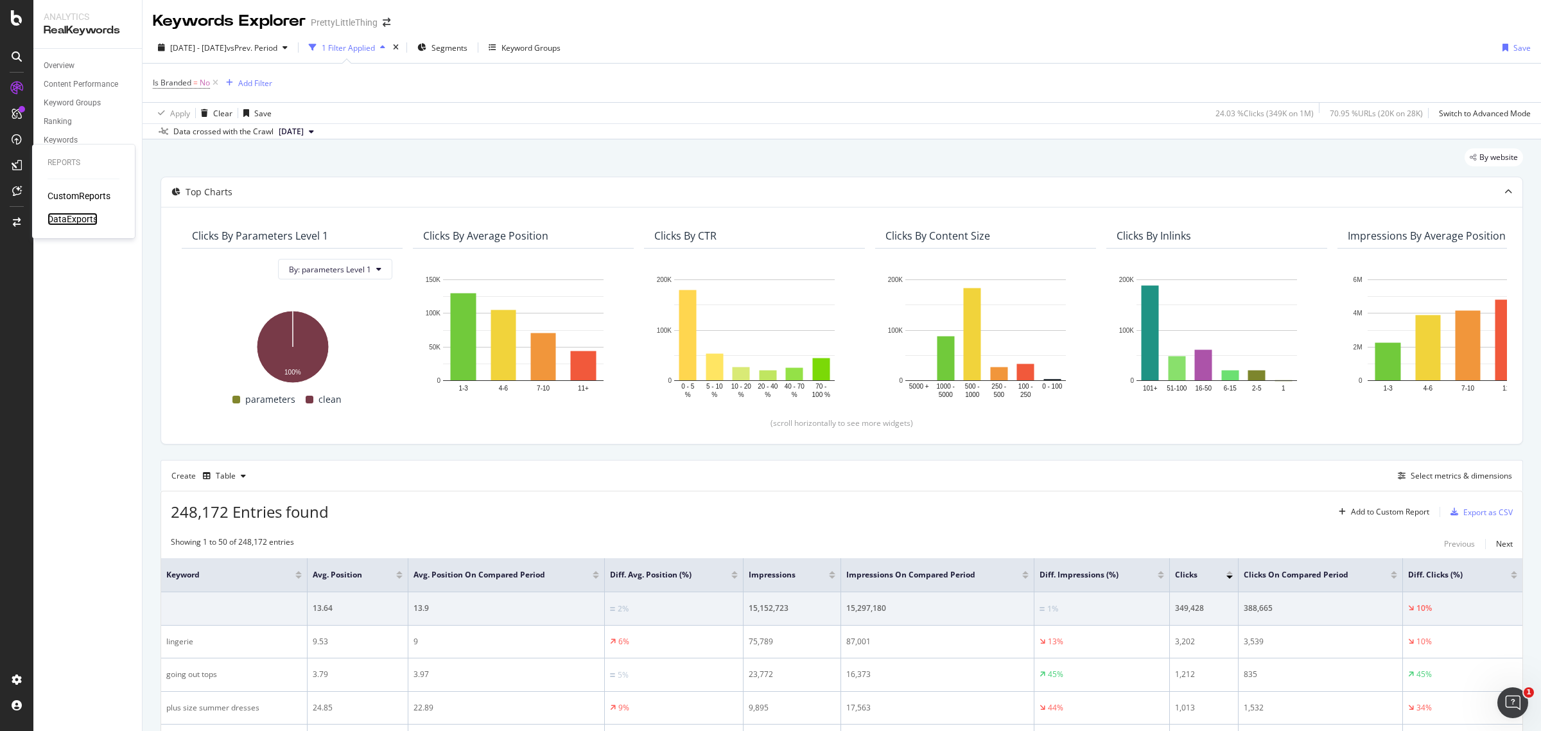
click at [72, 217] on div "DataExports" at bounding box center [73, 219] width 50 height 13
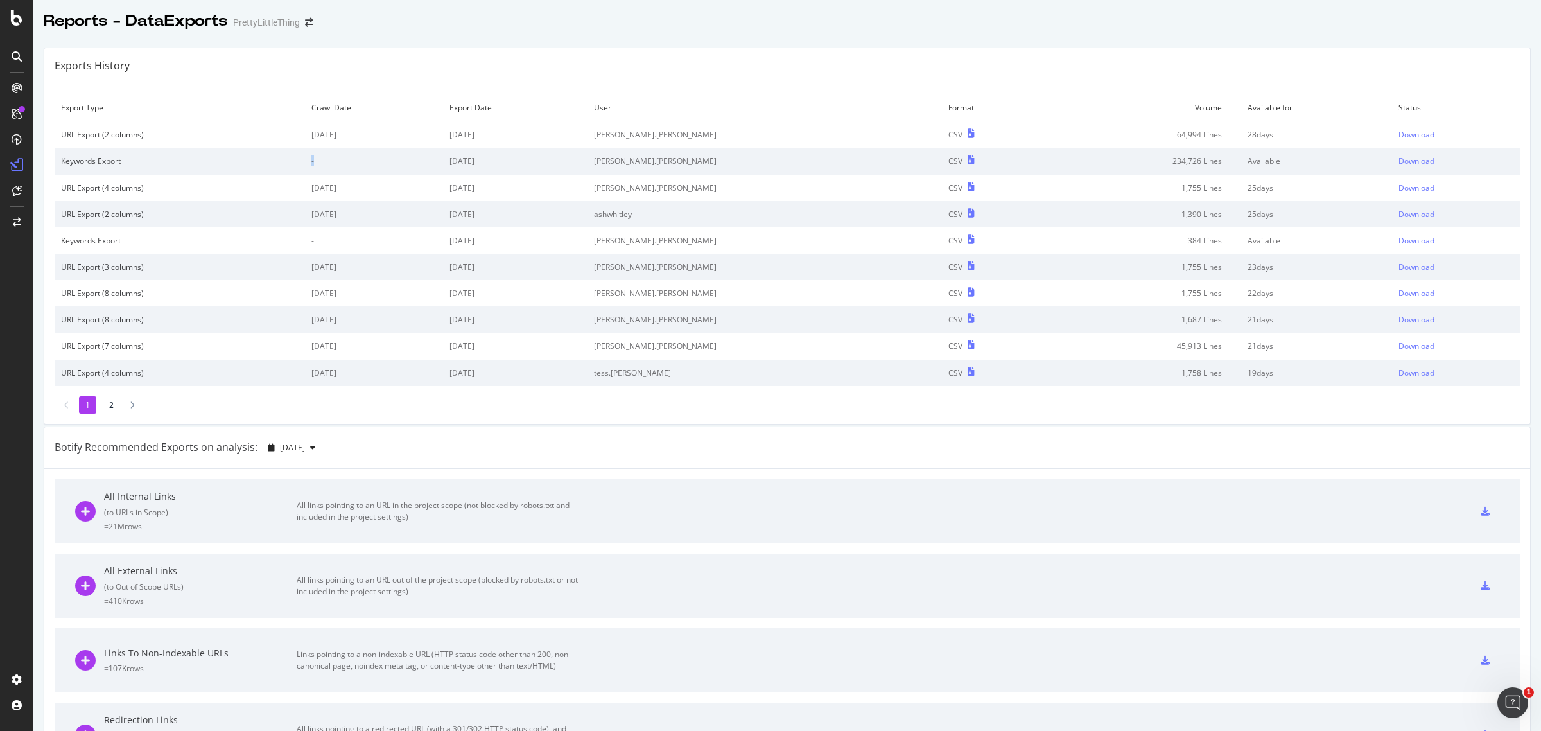
drag, startPoint x: 326, startPoint y: 161, endPoint x: 356, endPoint y: 155, distance: 30.6
click at [356, 155] on td "-" at bounding box center [374, 161] width 138 height 26
click at [572, 159] on td "[DATE]" at bounding box center [515, 161] width 144 height 26
drag, startPoint x: 511, startPoint y: 159, endPoint x: 504, endPoint y: 159, distance: 7.1
click at [504, 159] on td "[DATE]" at bounding box center [515, 161] width 144 height 26
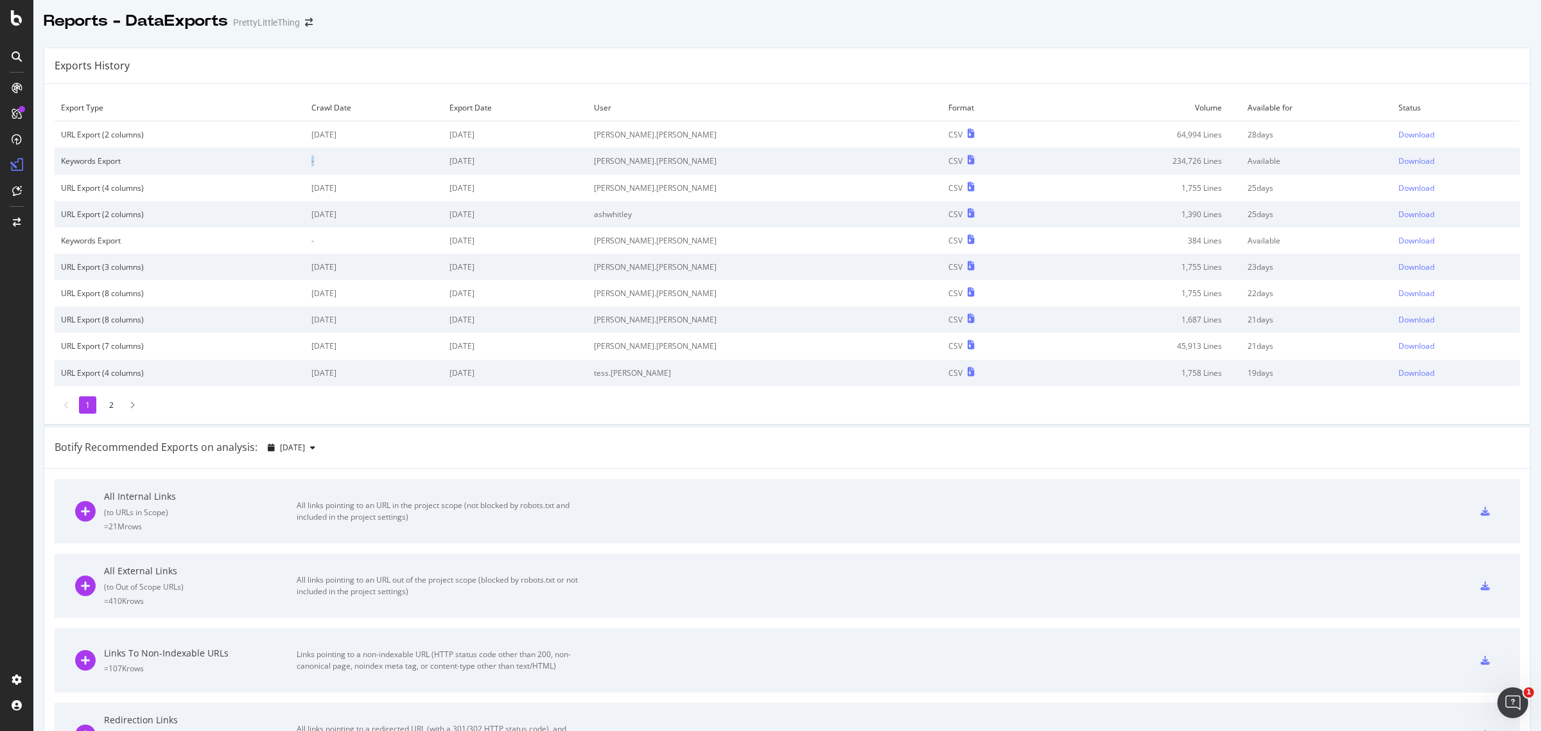
drag, startPoint x: 334, startPoint y: 162, endPoint x: 295, endPoint y: 162, distance: 38.5
click at [295, 162] on tr "Keywords Export - [DATE] [PERSON_NAME].[PERSON_NAME] CSV 234,726 Lines Availabl…" at bounding box center [787, 161] width 1465 height 26
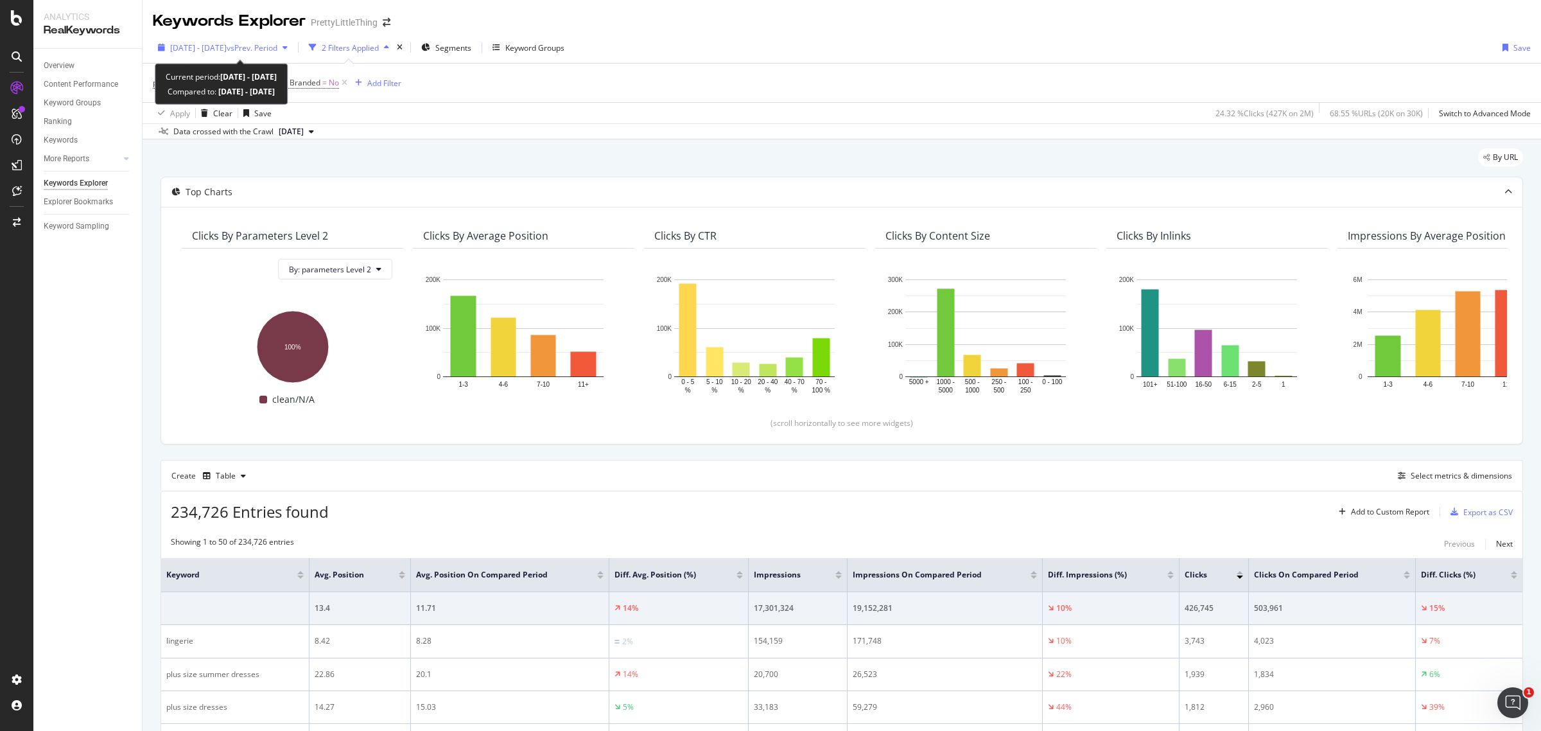
click at [227, 48] on span "2025 Aug. 1st - Aug. 31st" at bounding box center [198, 47] width 57 height 11
click at [555, 113] on div "Apply Clear Save 24.32 % Clicks ( 427K on 2M ) 68.55 % URLs ( 20K on 30K ) Swit…" at bounding box center [842, 112] width 1399 height 21
